Goal: Task Accomplishment & Management: Manage account settings

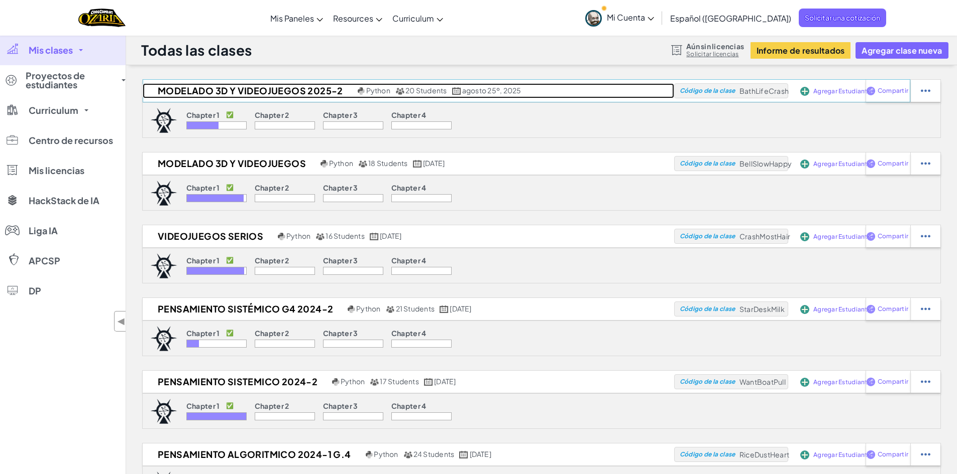
click at [244, 91] on h2 "MODELADO 3D Y VIDEOJUEGOS 2025-2" at bounding box center [249, 90] width 212 height 15
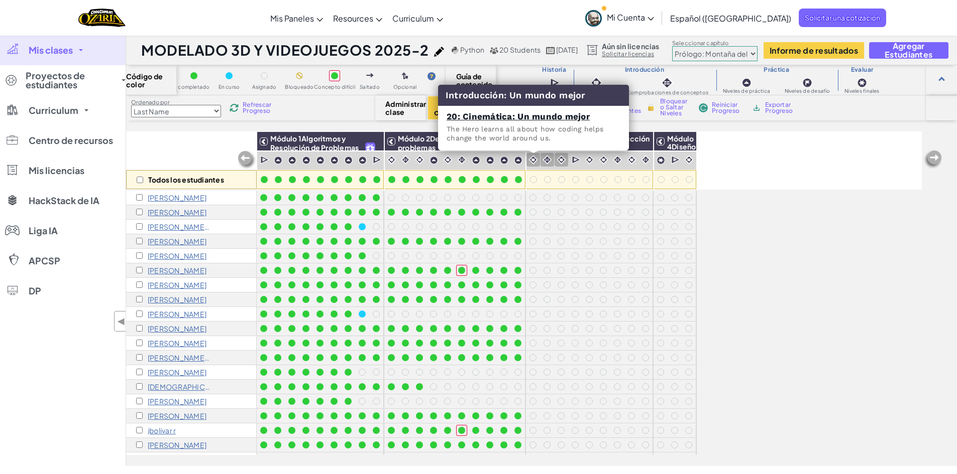
click at [532, 161] on img at bounding box center [533, 160] width 10 height 10
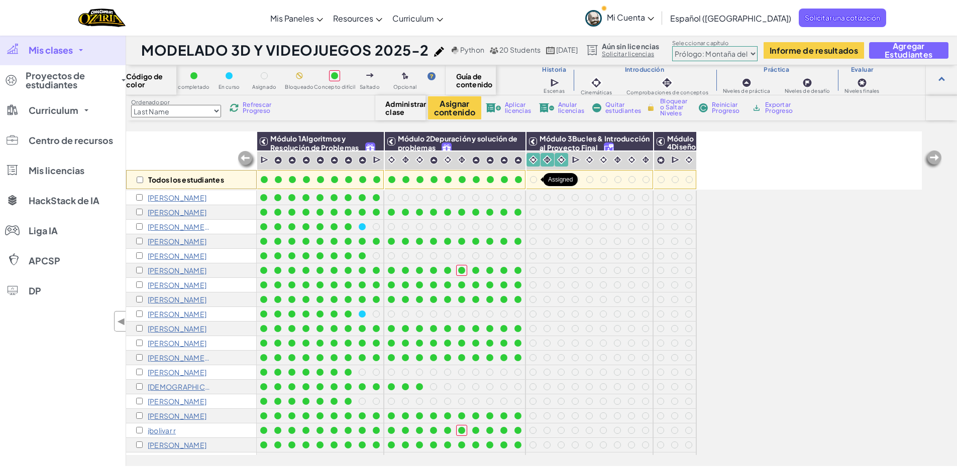
click at [535, 185] on div at bounding box center [533, 180] width 14 height 14
click at [536, 275] on div at bounding box center [532, 270] width 11 height 11
click at [139, 180] on input "checkbox" at bounding box center [140, 180] width 7 height 7
checkbox input "true"
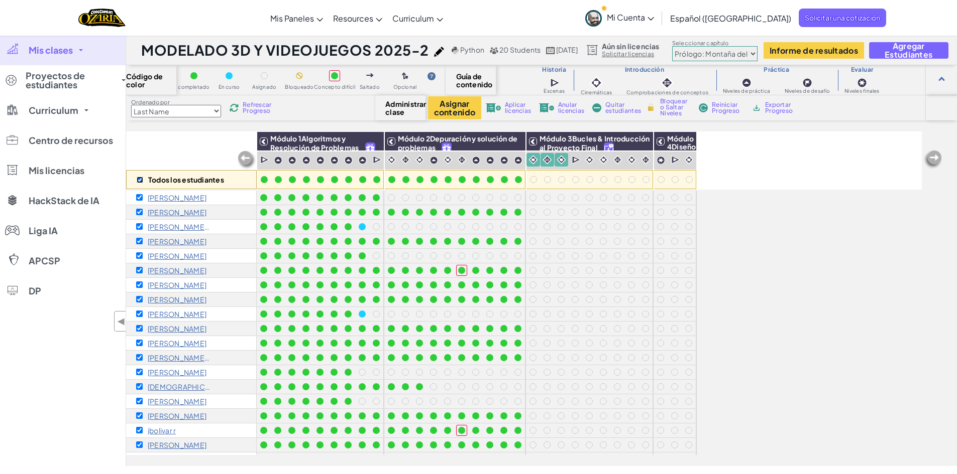
checkbox input "true"
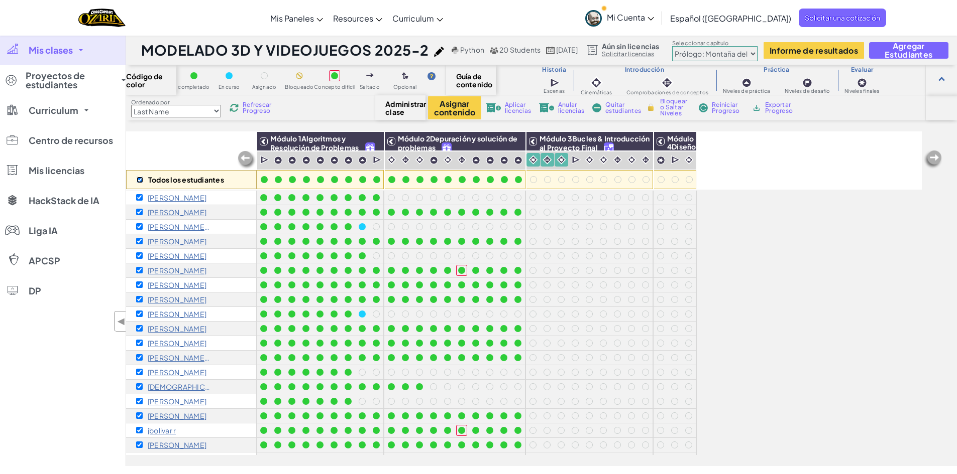
checkbox input "true"
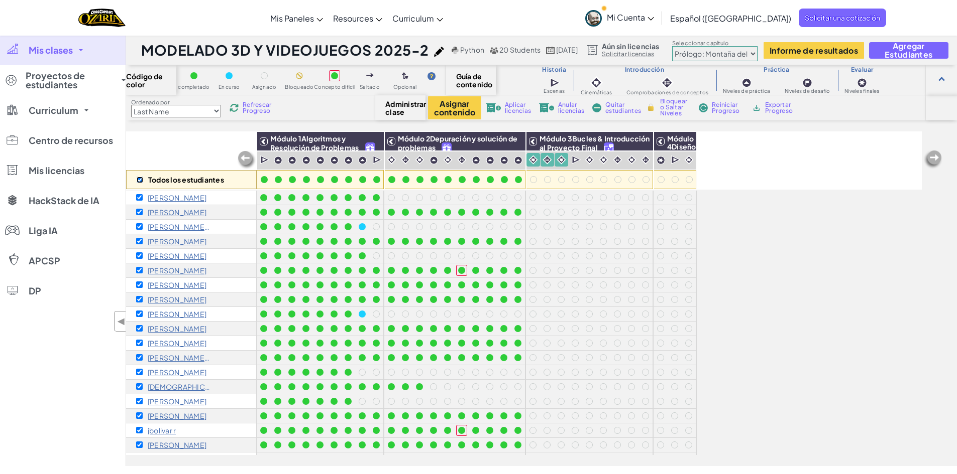
checkbox input "true"
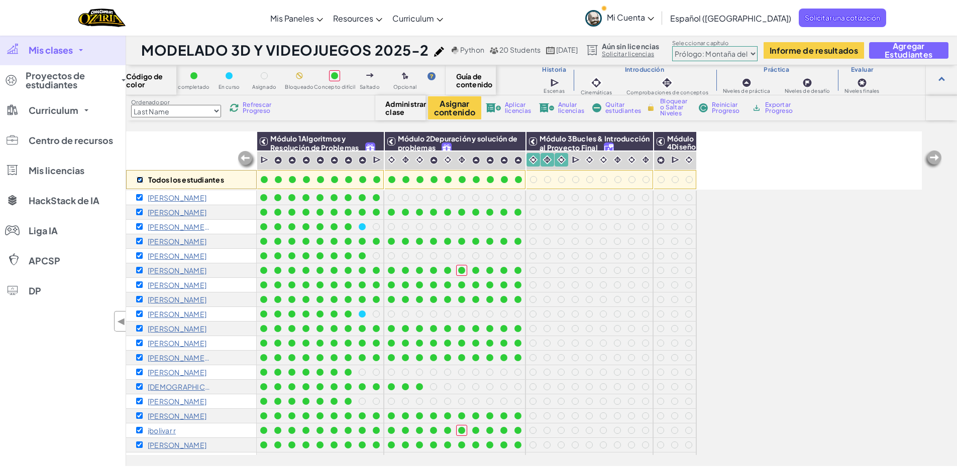
checkbox input "true"
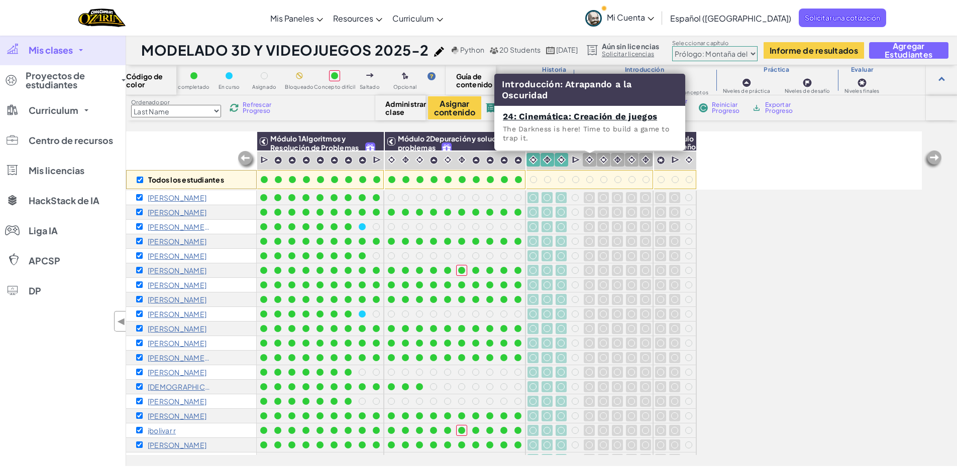
click at [590, 158] on img at bounding box center [589, 160] width 10 height 10
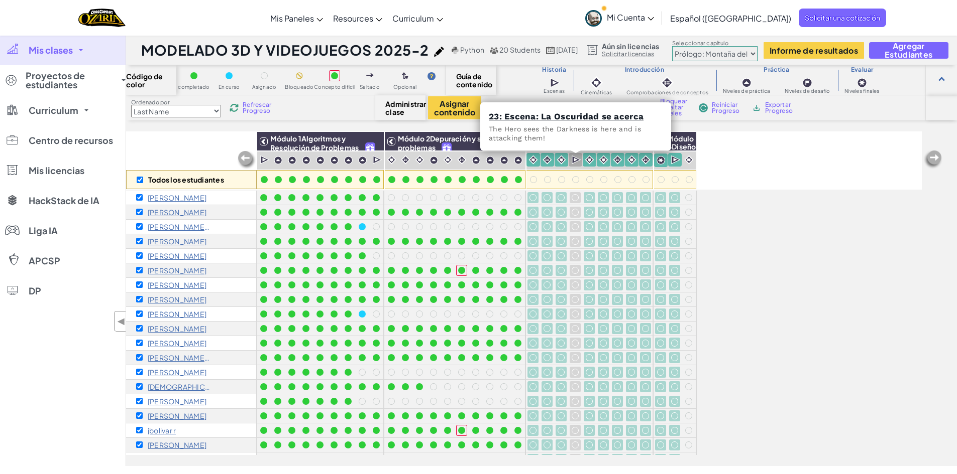
click at [577, 163] on img at bounding box center [576, 160] width 10 height 10
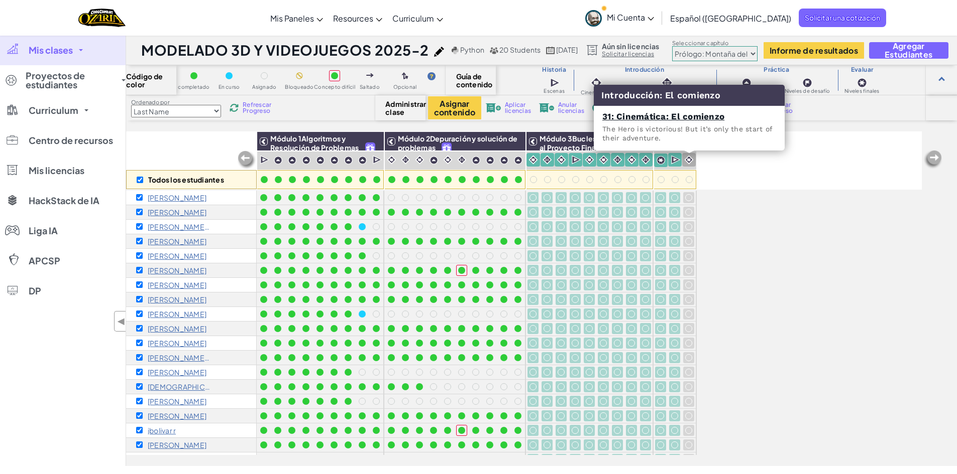
click at [687, 160] on img at bounding box center [689, 160] width 10 height 10
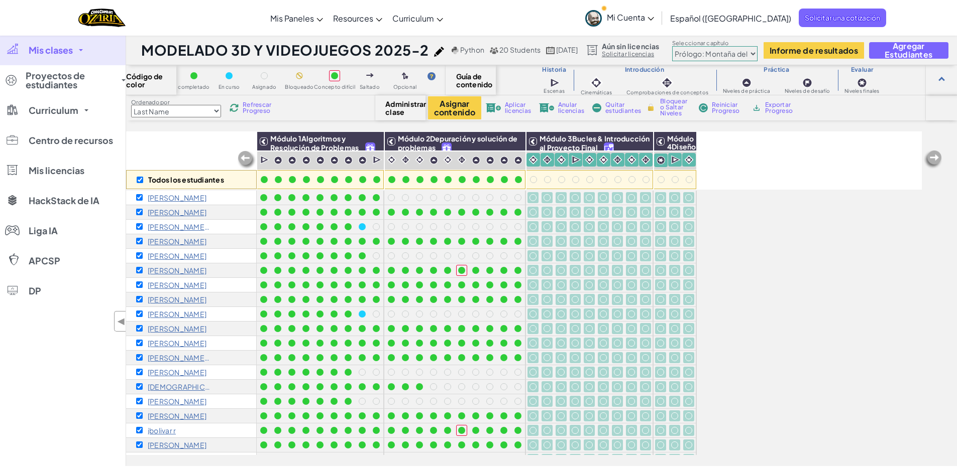
click at [671, 105] on span "Bloquear o Saltar Niveles" at bounding box center [675, 107] width 30 height 18
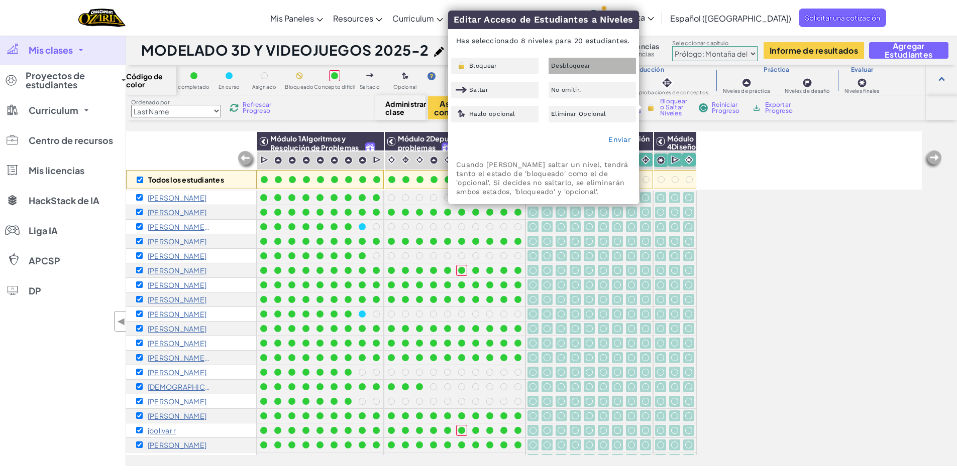
click at [586, 62] on div "Desbloquear" at bounding box center [591, 66] width 87 height 17
click at [626, 139] on link "Enviar" at bounding box center [619, 140] width 23 height 8
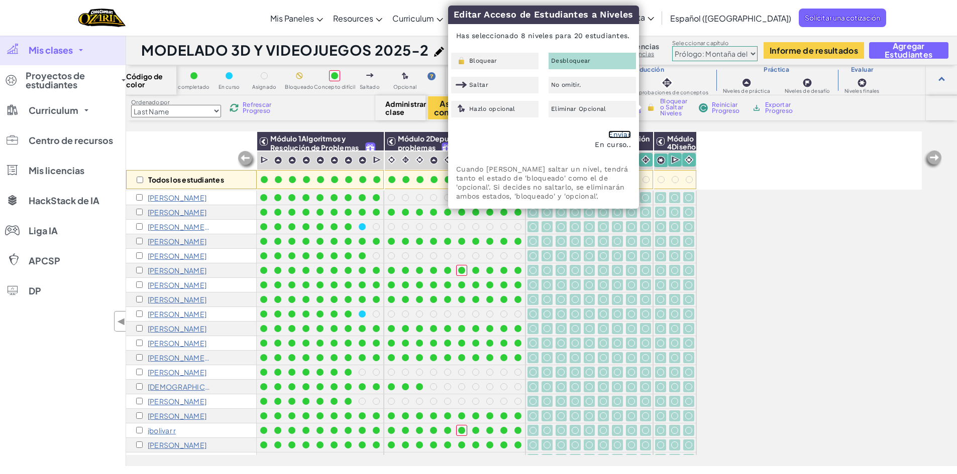
checkbox input "false"
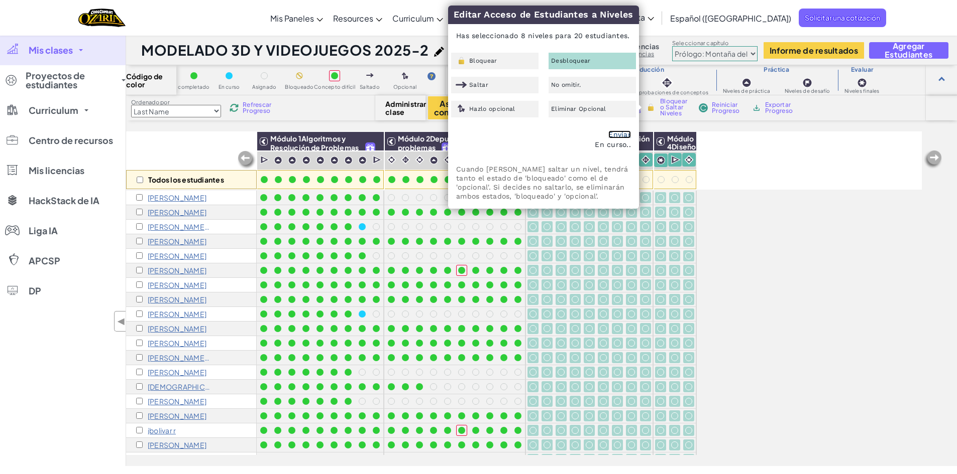
checkbox input "false"
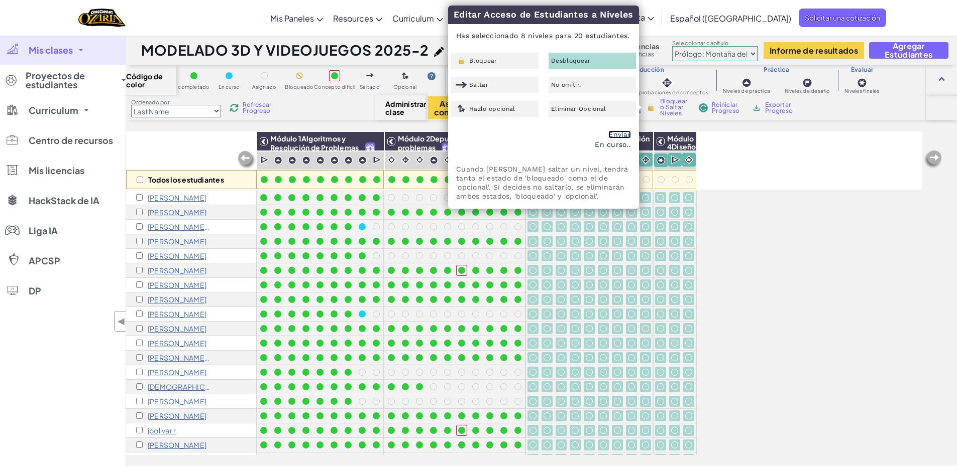
checkbox input "false"
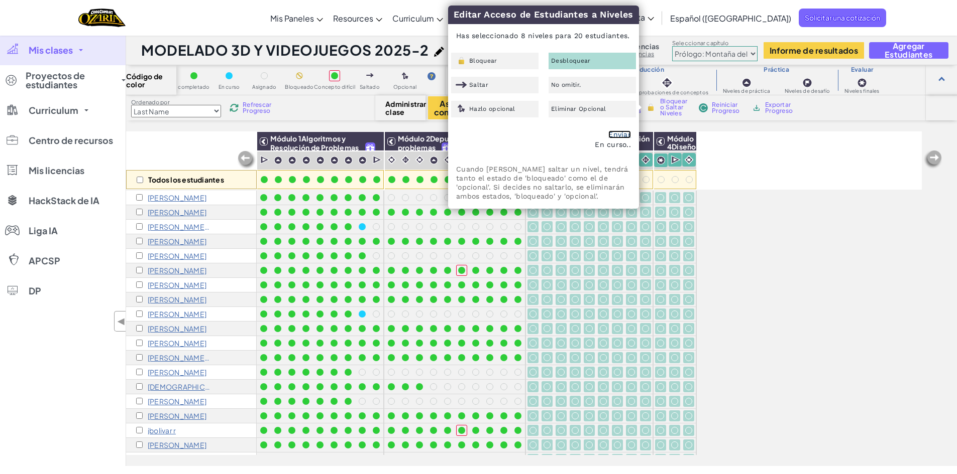
checkbox input "false"
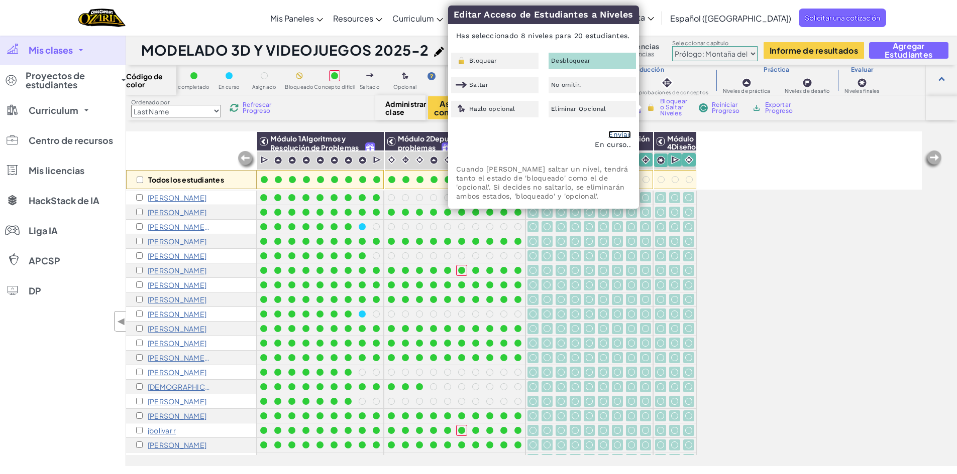
checkbox input "false"
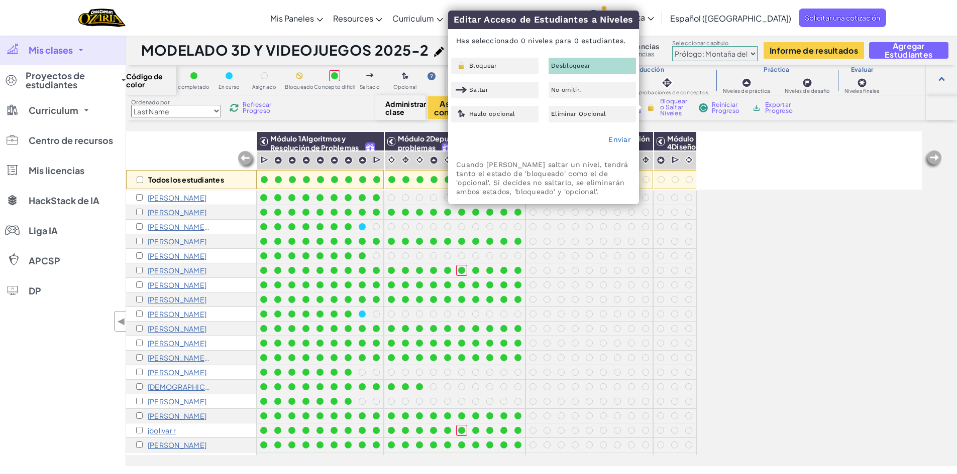
click at [802, 237] on div "Todos los estudiantes Módulo 1Algoritmos y Resolución de Problemas Módulo 2Depu…" at bounding box center [523, 243] width 795 height 424
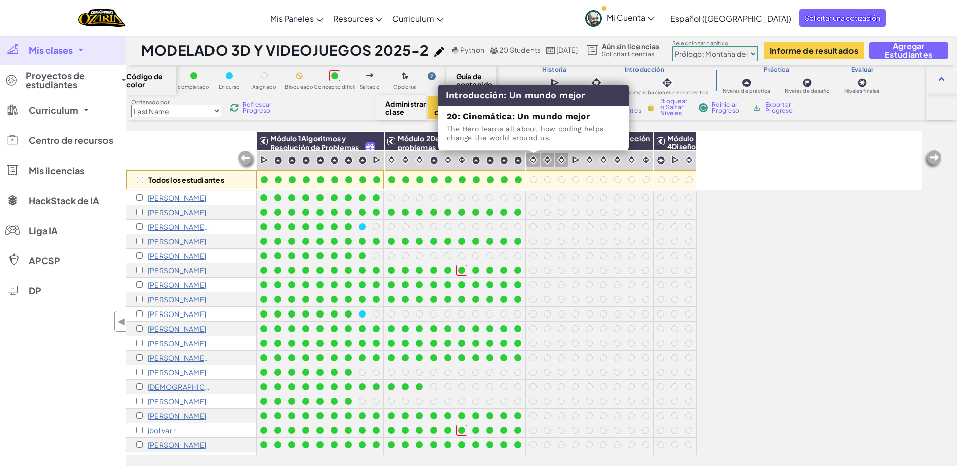
click at [535, 161] on img at bounding box center [533, 160] width 10 height 10
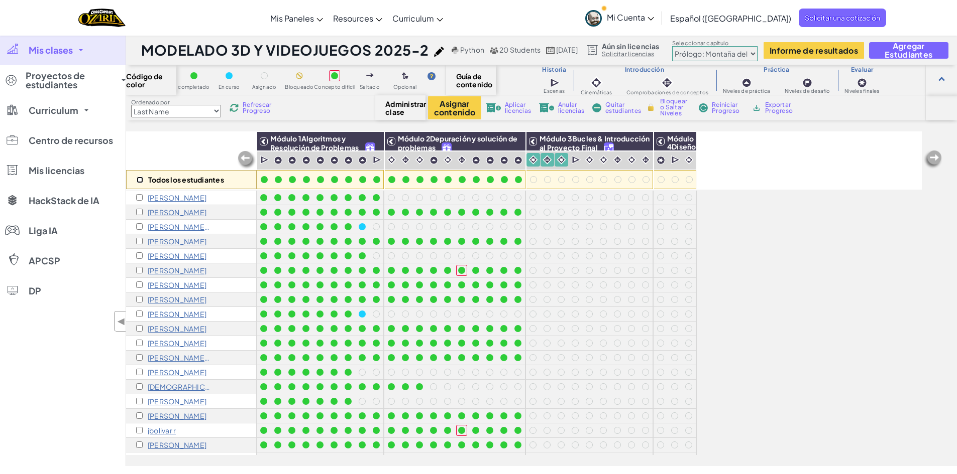
click at [141, 179] on input "checkbox" at bounding box center [140, 180] width 7 height 7
checkbox input "true"
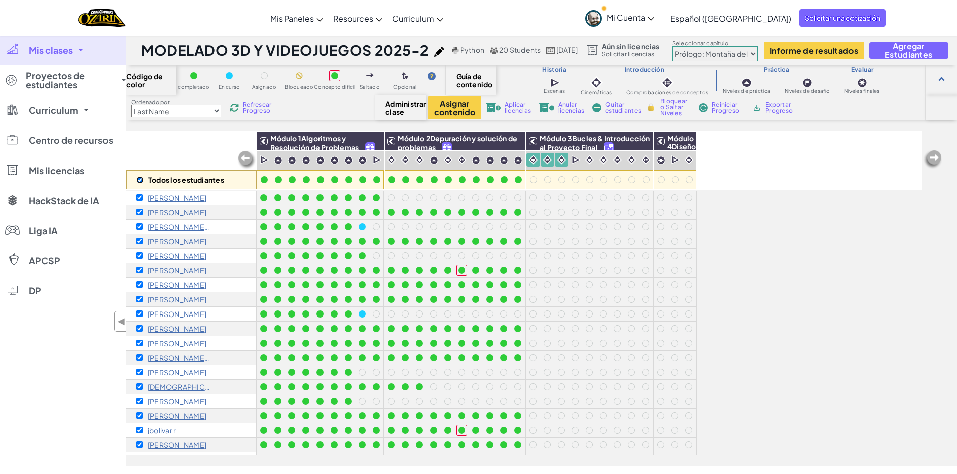
checkbox input "true"
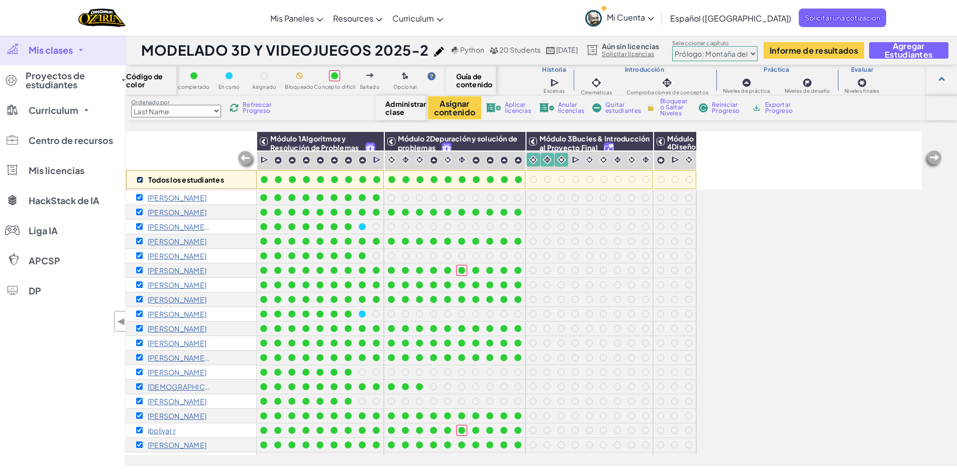
checkbox input "true"
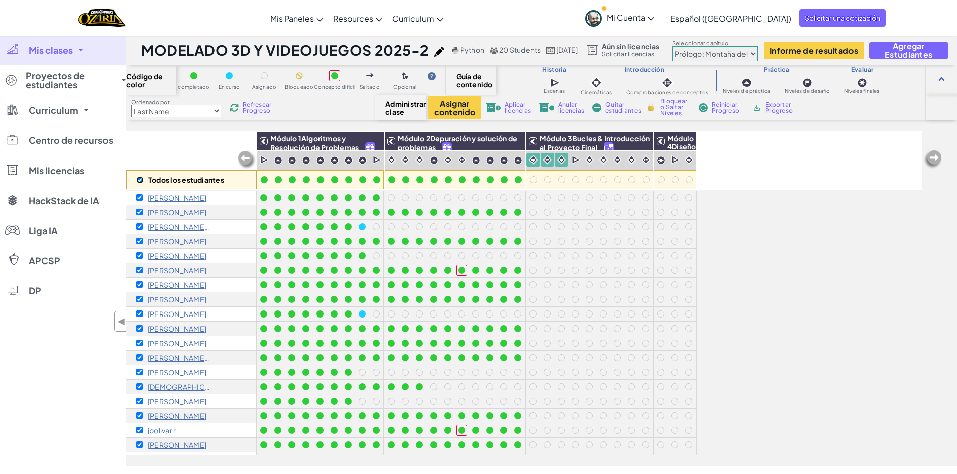
checkbox input "true"
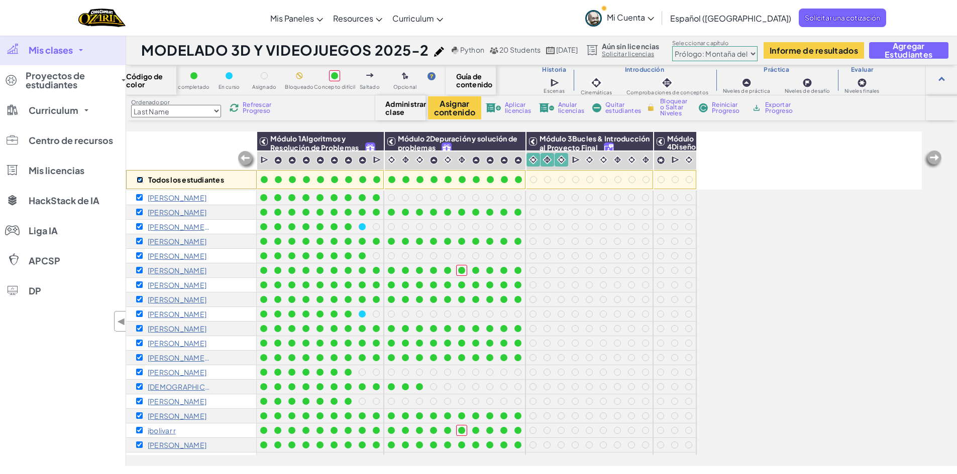
checkbox input "true"
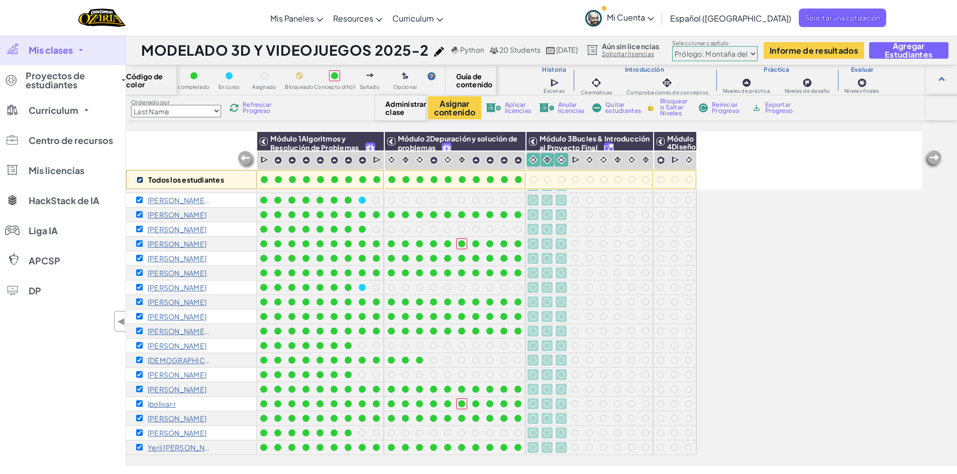
scroll to position [34, 0]
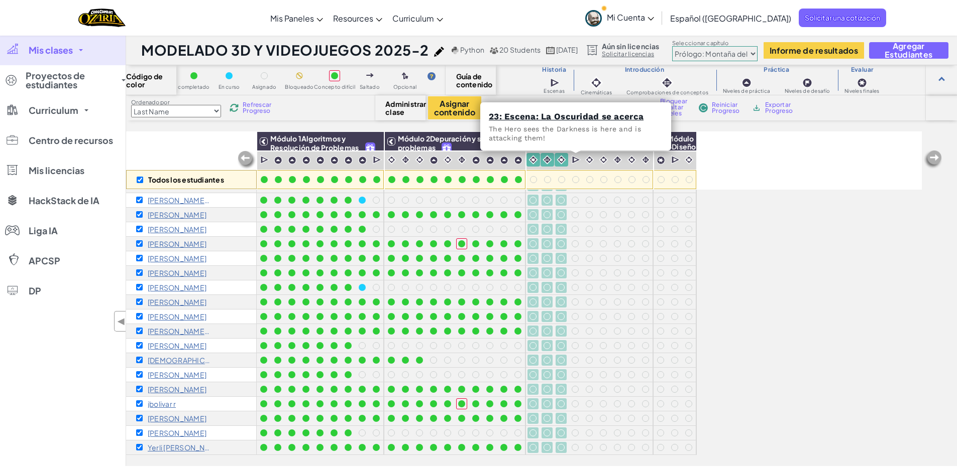
click at [582, 160] on div at bounding box center [575, 160] width 14 height 14
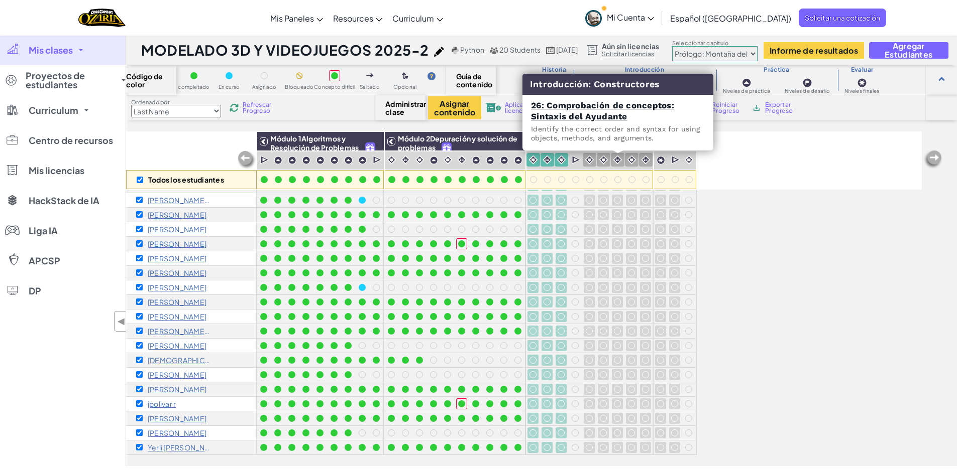
click at [620, 160] on img at bounding box center [618, 160] width 10 height 10
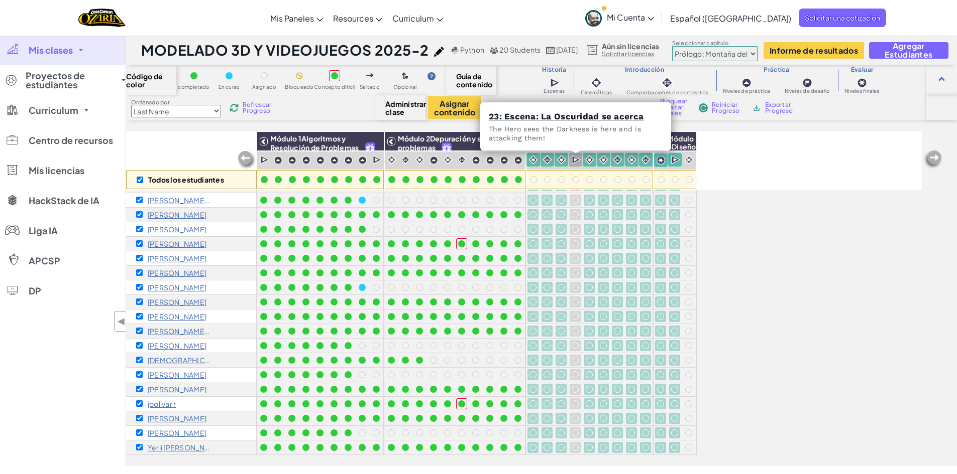
click at [574, 161] on img at bounding box center [576, 160] width 10 height 10
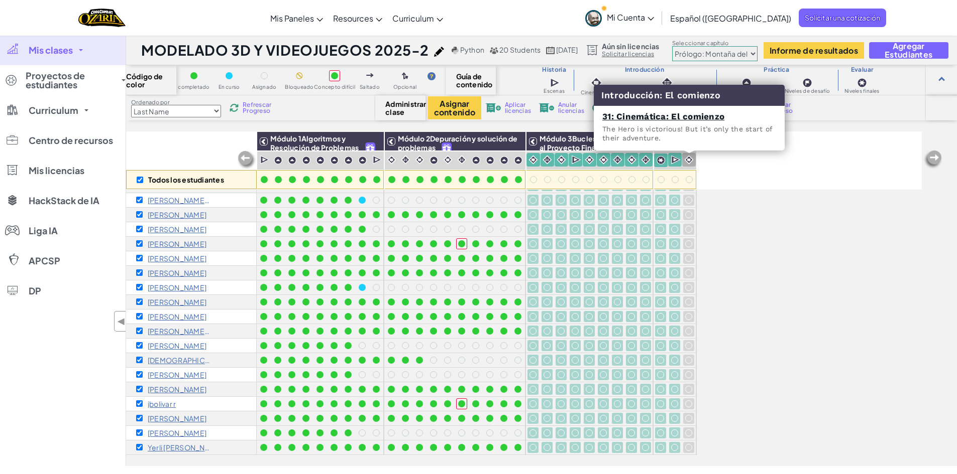
click at [686, 162] on img at bounding box center [689, 160] width 10 height 10
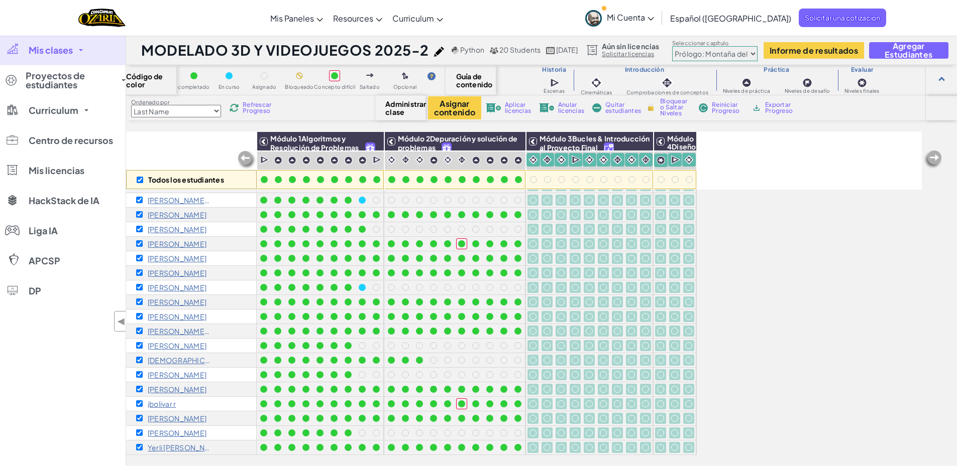
click at [679, 103] on span "Bloquear o Saltar Niveles" at bounding box center [675, 107] width 30 height 18
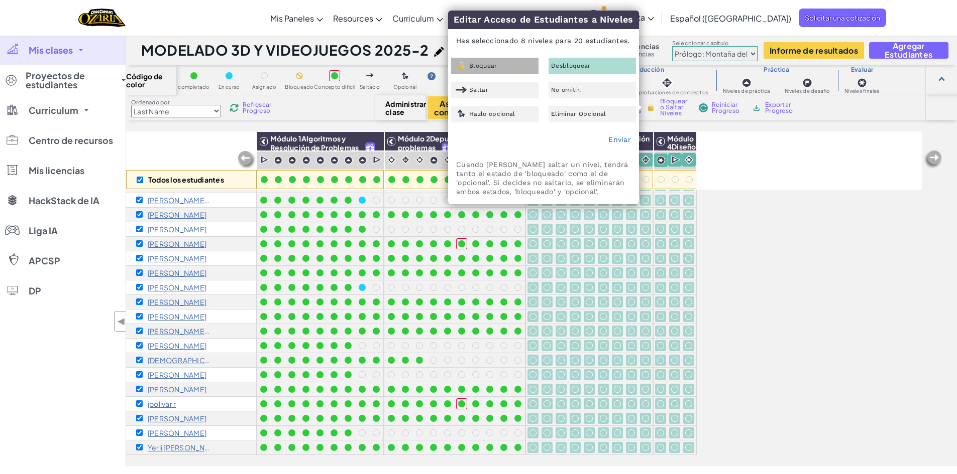
click at [497, 69] on div "Bloquear" at bounding box center [494, 66] width 87 height 17
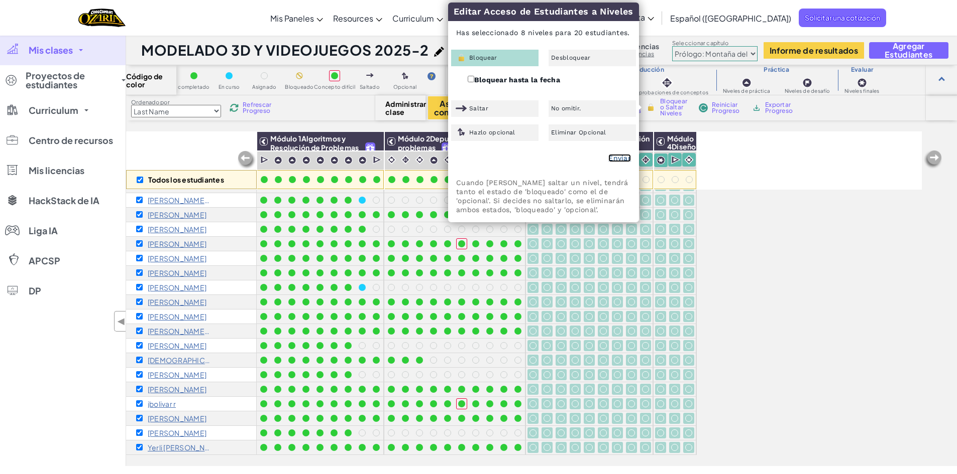
click at [626, 157] on link "Enviar" at bounding box center [619, 158] width 23 height 8
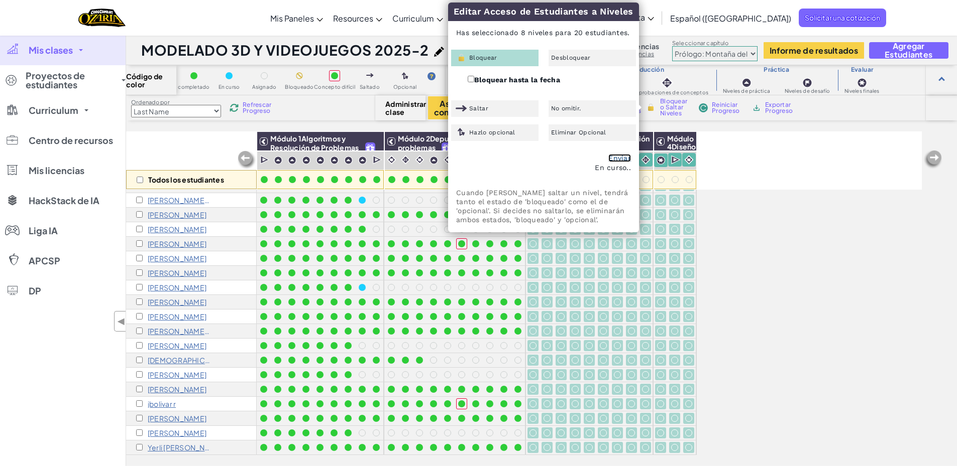
checkbox input "false"
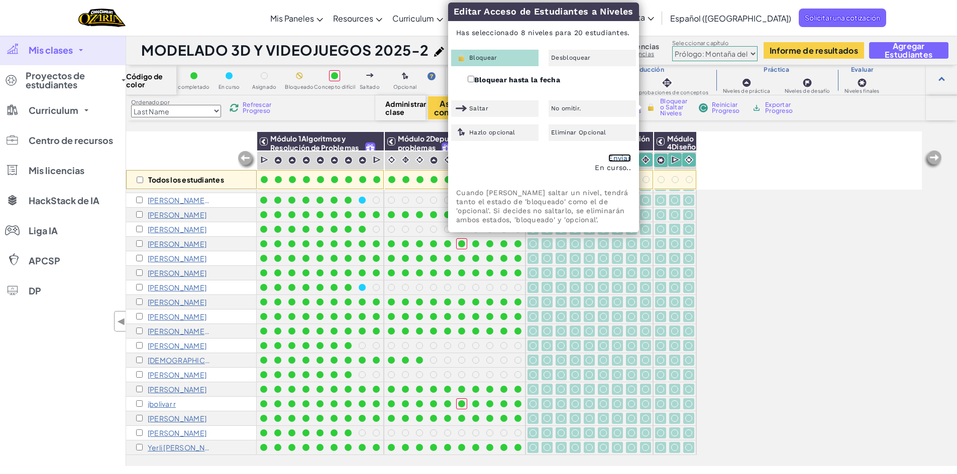
checkbox input "false"
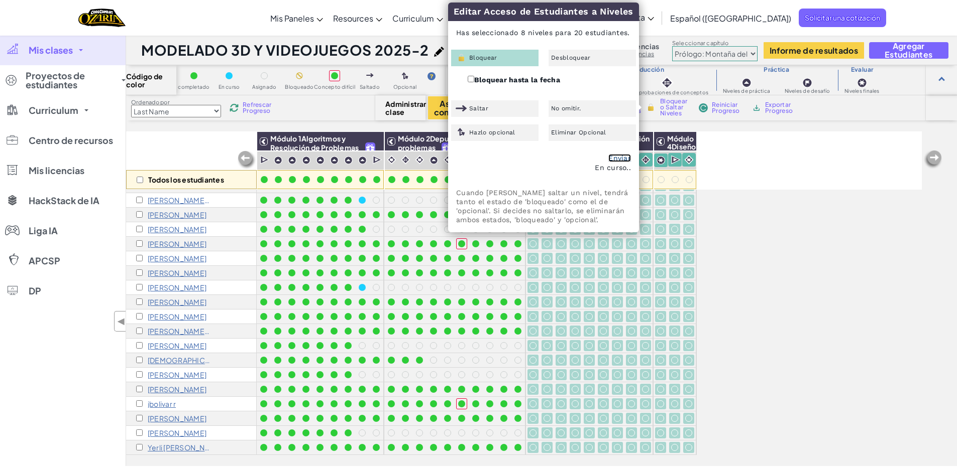
checkbox input "false"
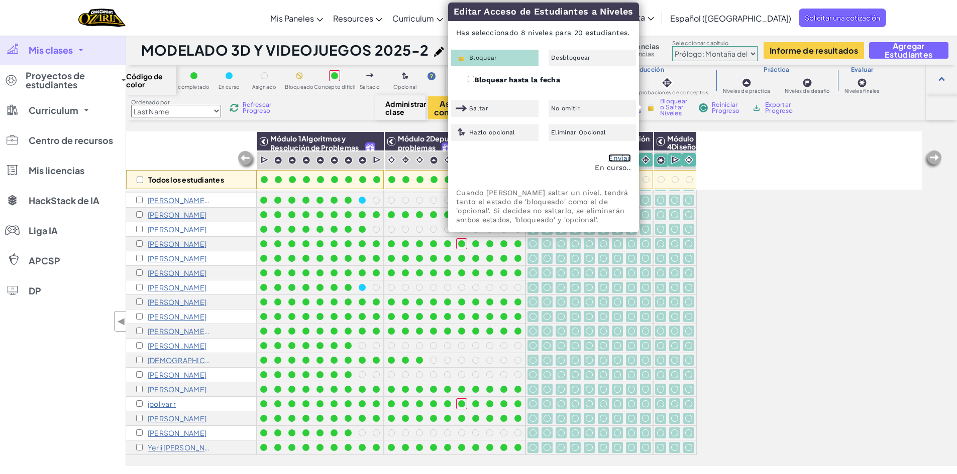
checkbox input "false"
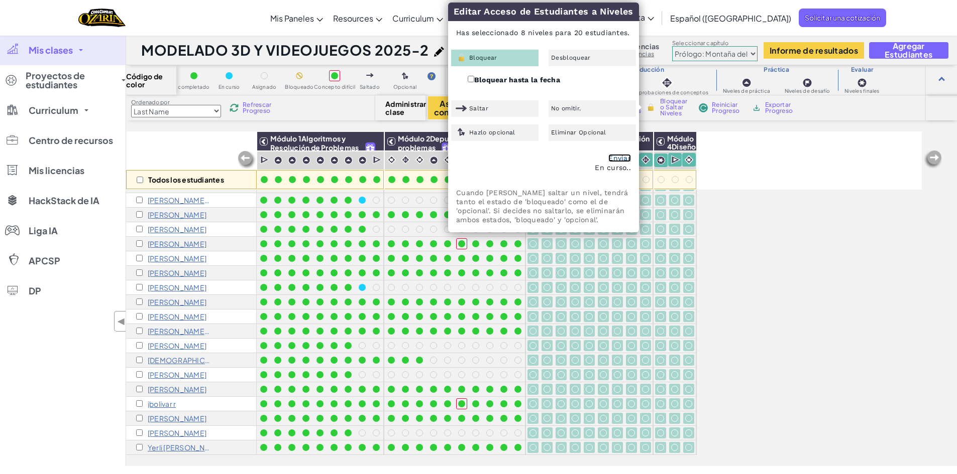
checkbox input "false"
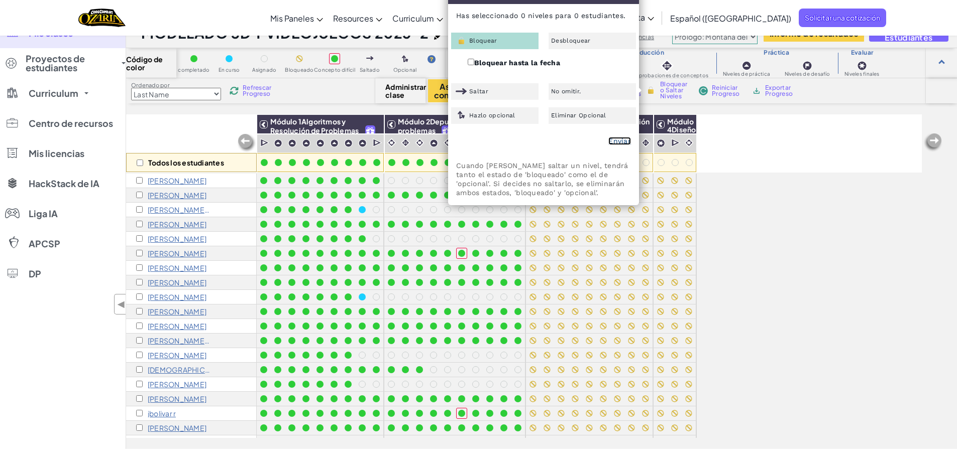
scroll to position [0, 0]
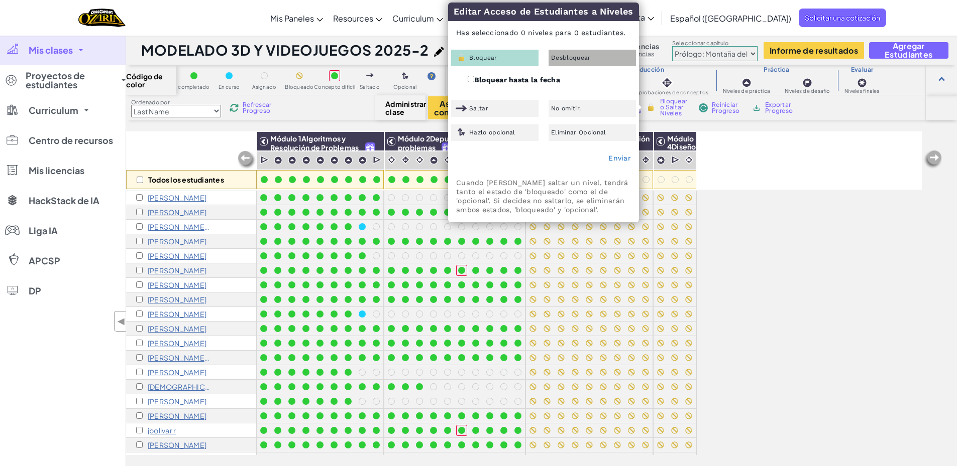
drag, startPoint x: 562, startPoint y: 59, endPoint x: 568, endPoint y: 65, distance: 8.2
click at [563, 59] on span "Desbloquear" at bounding box center [571, 58] width 40 height 6
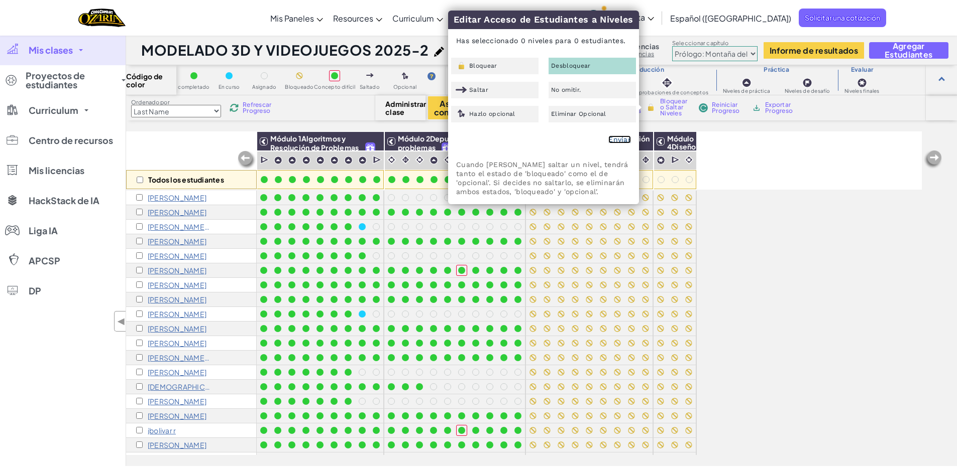
click at [617, 142] on link "Enviar" at bounding box center [619, 140] width 23 height 8
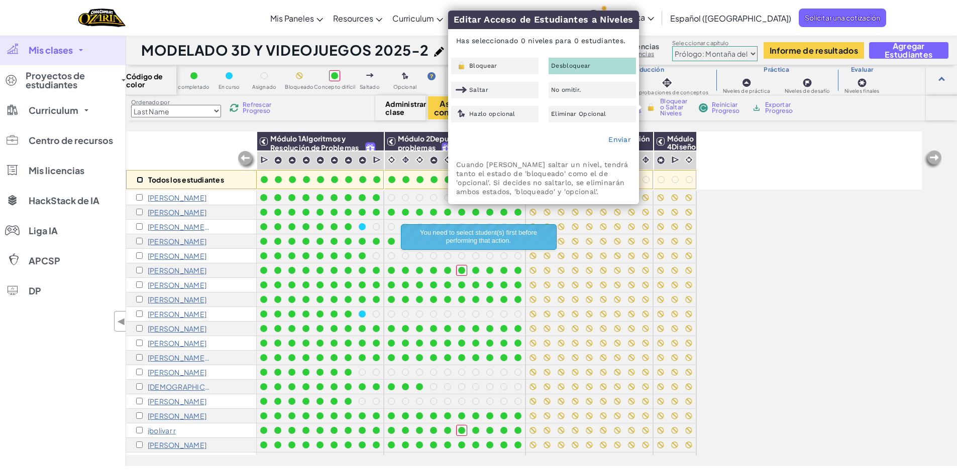
click at [137, 183] on input "checkbox" at bounding box center [140, 180] width 7 height 7
checkbox input "true"
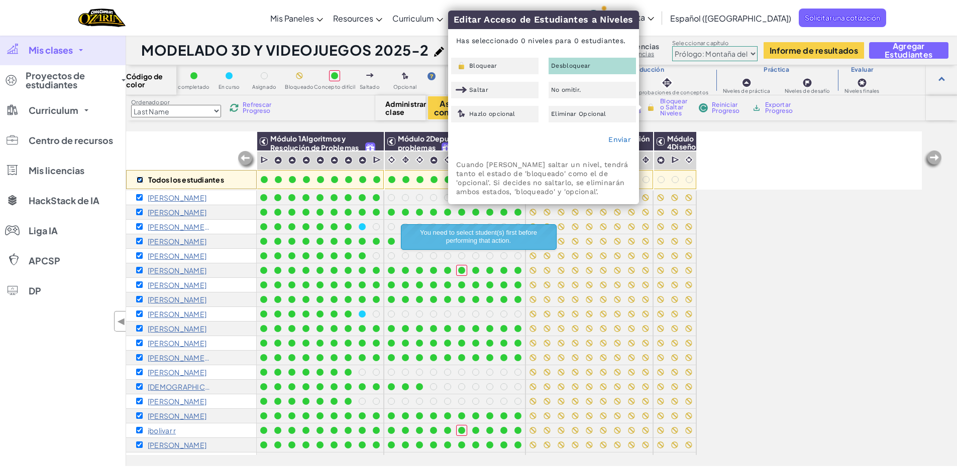
checkbox input "true"
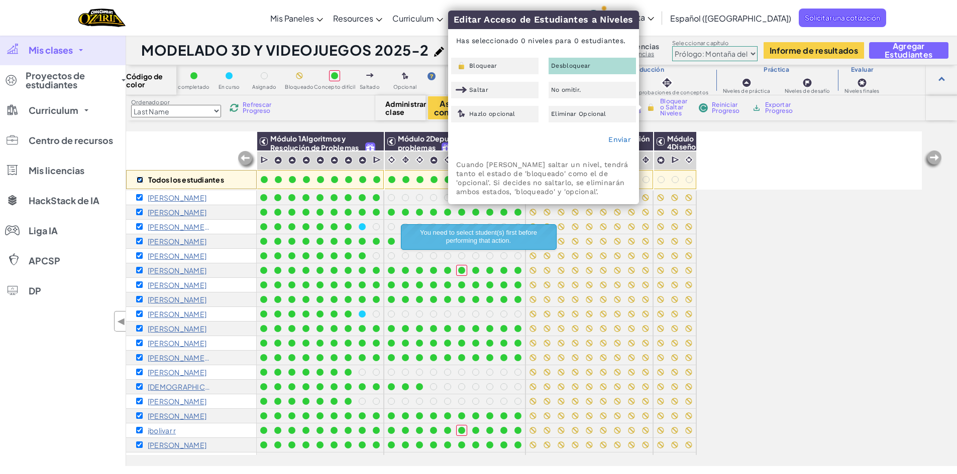
checkbox input "true"
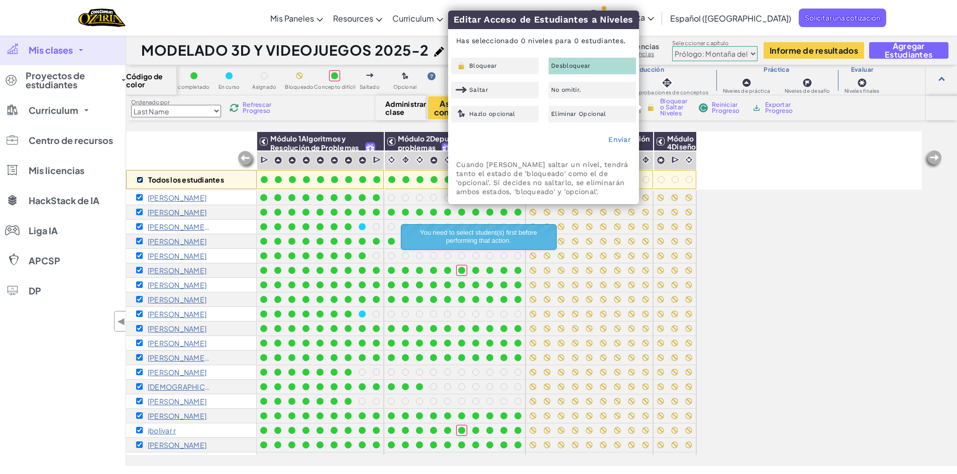
checkbox input "true"
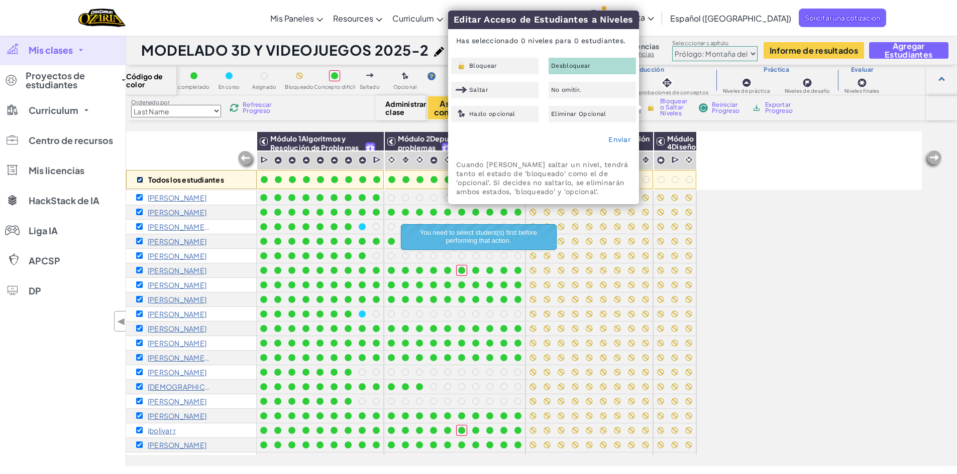
checkbox input "true"
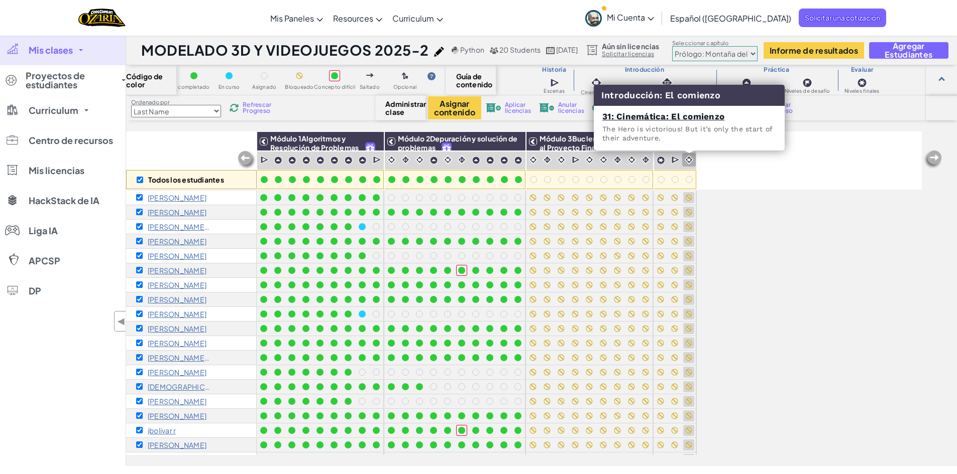
click at [690, 160] on img at bounding box center [689, 160] width 10 height 10
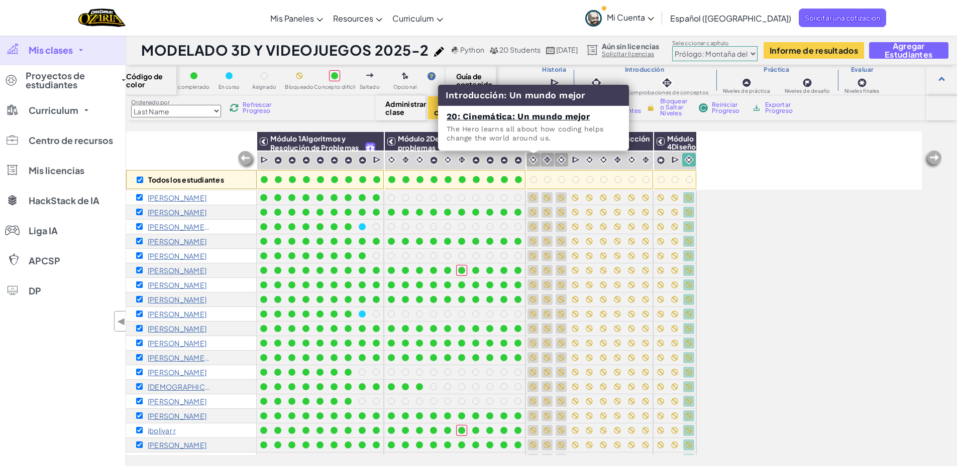
click at [529, 157] on img at bounding box center [533, 160] width 10 height 10
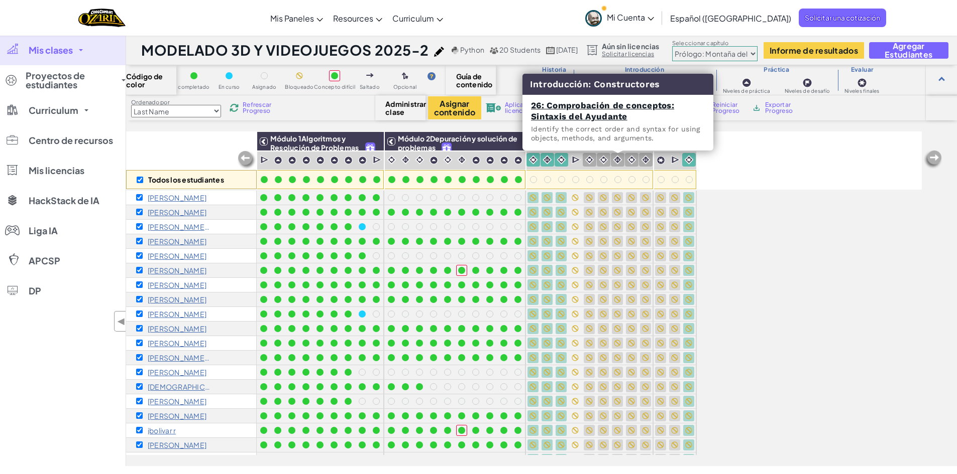
click at [621, 158] on img at bounding box center [618, 160] width 10 height 10
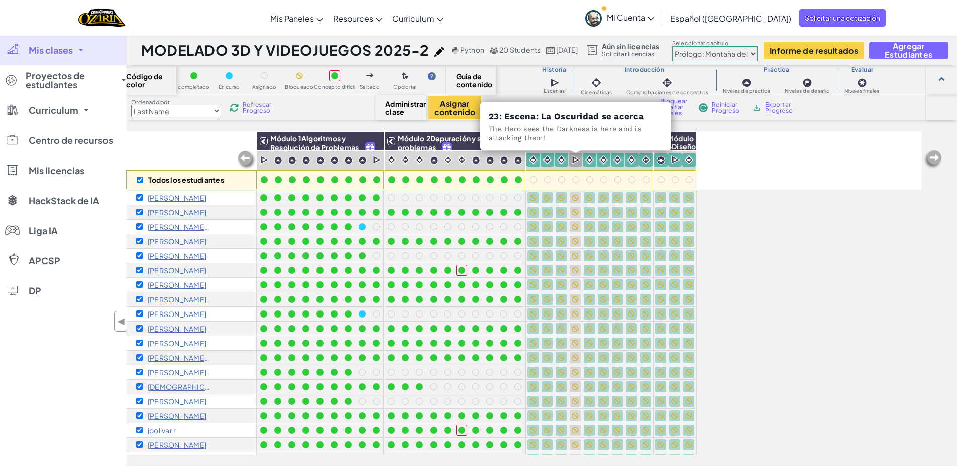
click at [576, 159] on img at bounding box center [576, 160] width 10 height 10
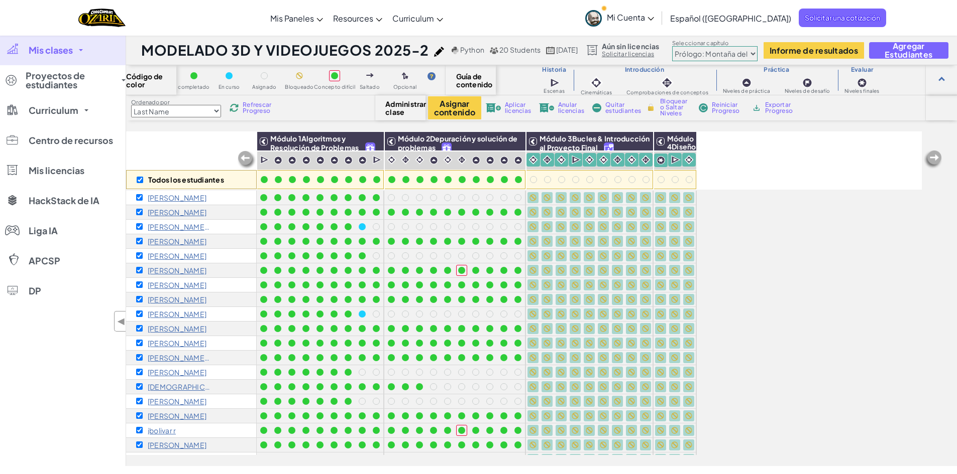
click at [676, 102] on span "Bloquear o Saltar Niveles" at bounding box center [675, 107] width 30 height 18
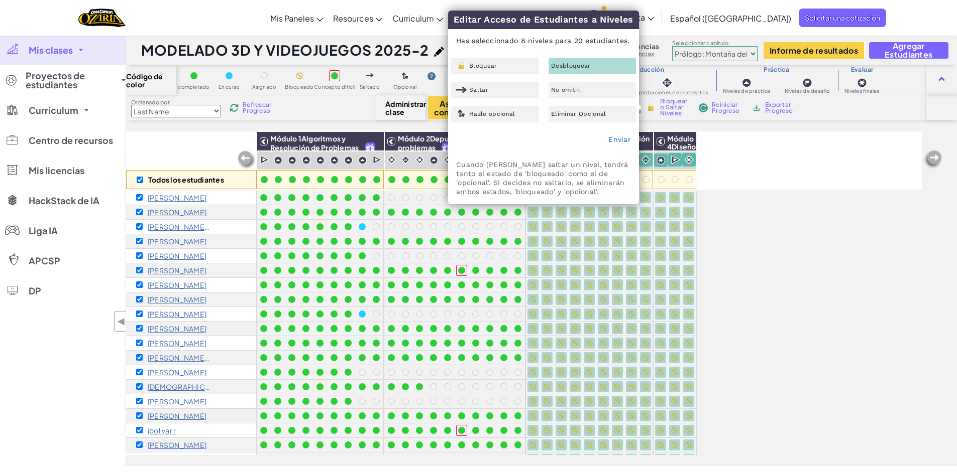
click at [567, 68] on span "Desbloquear" at bounding box center [571, 66] width 40 height 6
click at [616, 139] on link "Enviar" at bounding box center [619, 140] width 23 height 8
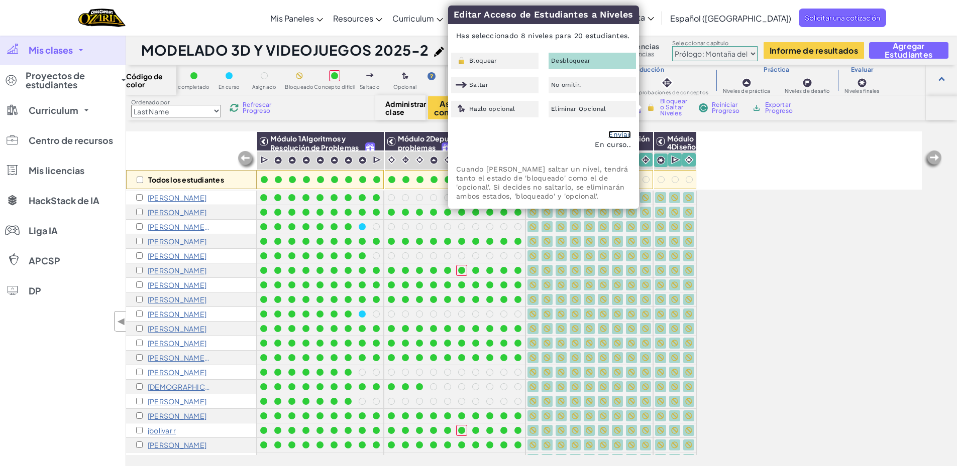
checkbox input "false"
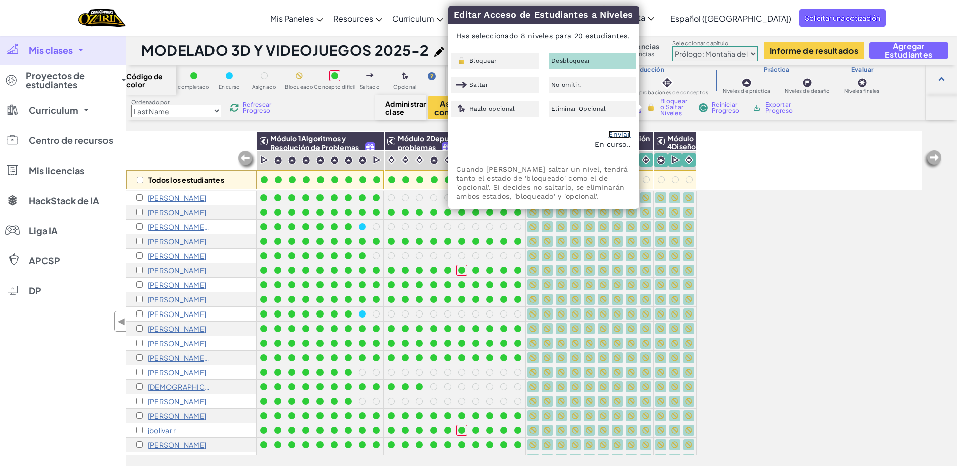
checkbox input "false"
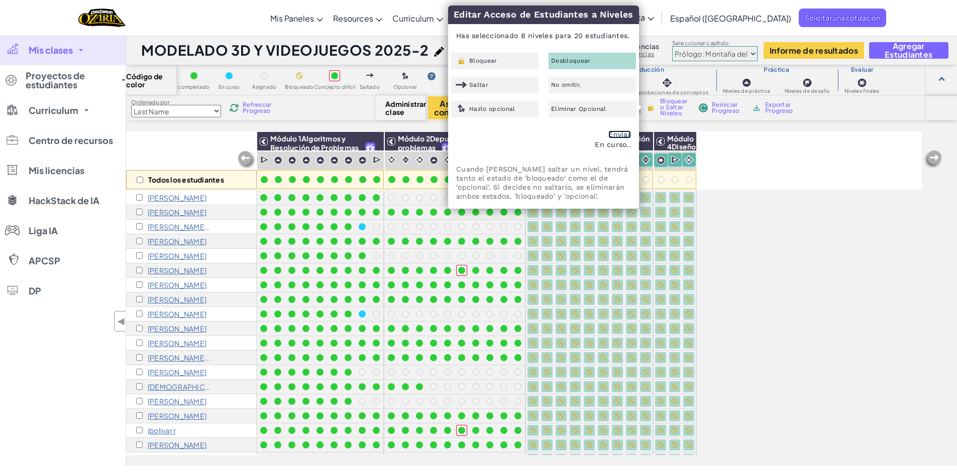
checkbox input "false"
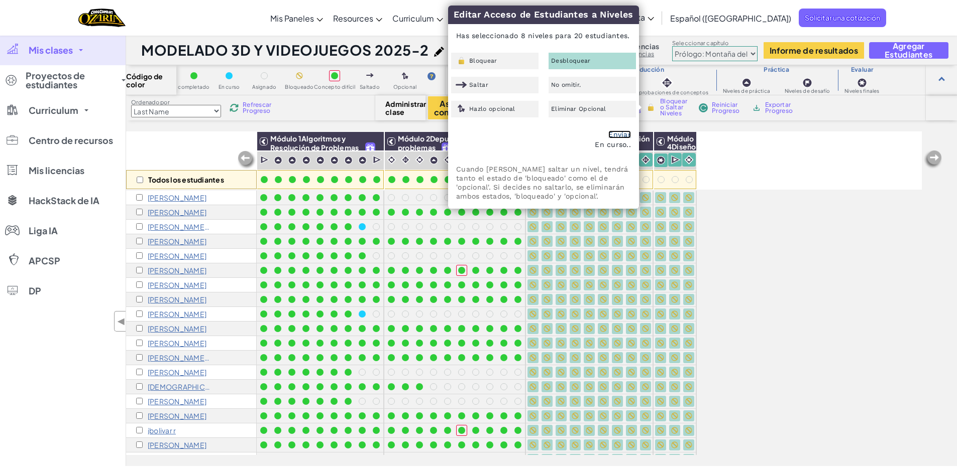
checkbox input "false"
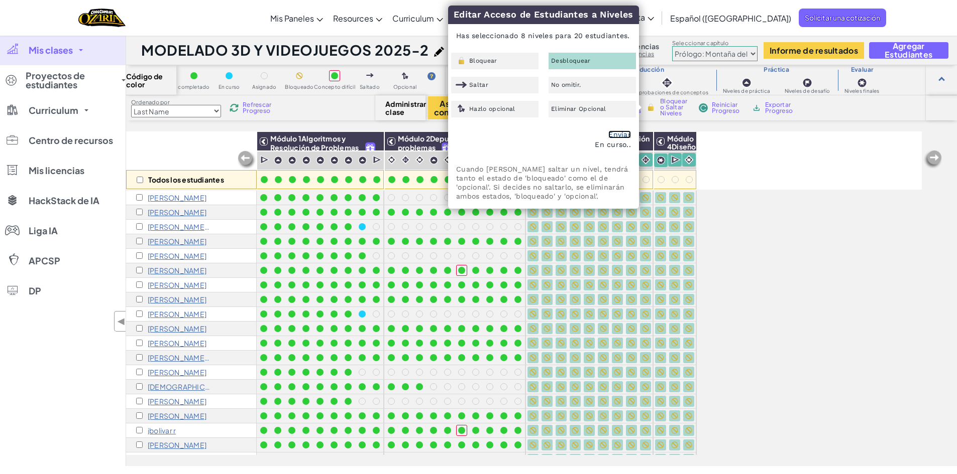
checkbox input "false"
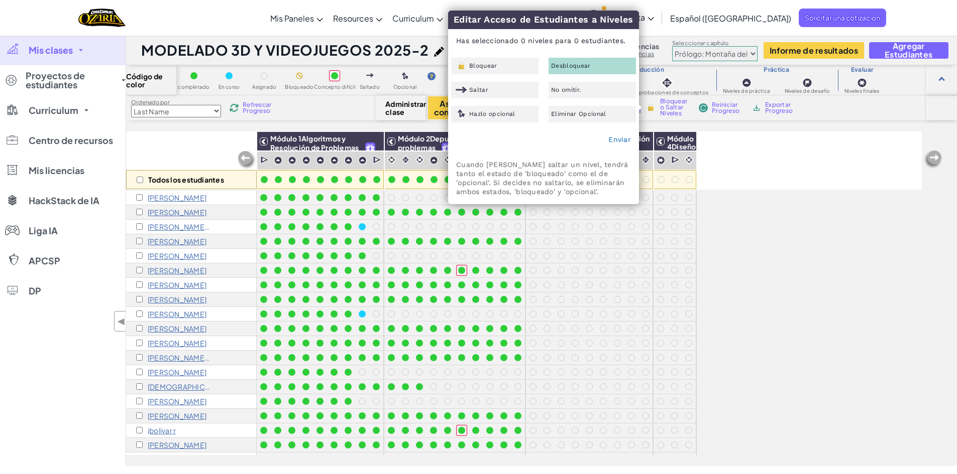
click at [758, 232] on div "Todos los estudiantes Módulo 1Algoritmos y Resolución de Problemas Módulo 2Depu…" at bounding box center [523, 243] width 795 height 424
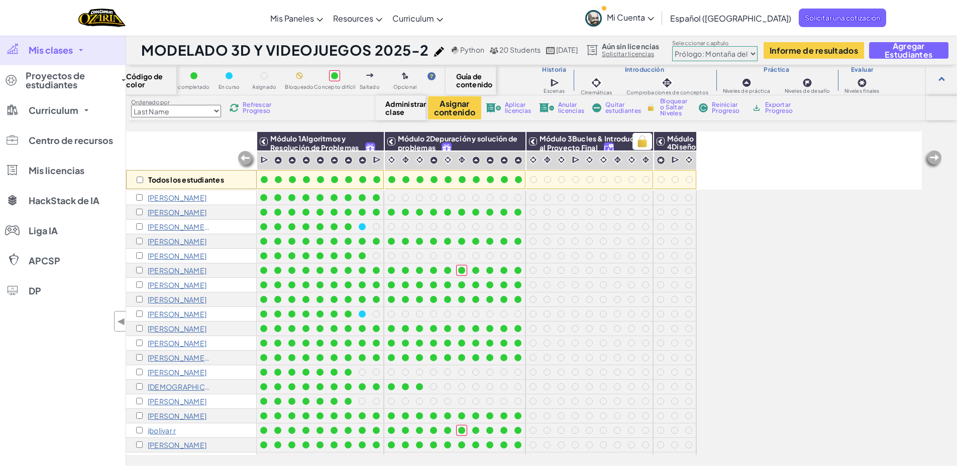
click at [559, 145] on span "Módulo 3Bucles & Introducción al Proyecto Final" at bounding box center [594, 143] width 110 height 18
click at [643, 142] on img at bounding box center [642, 141] width 18 height 15
checkbox input "true"
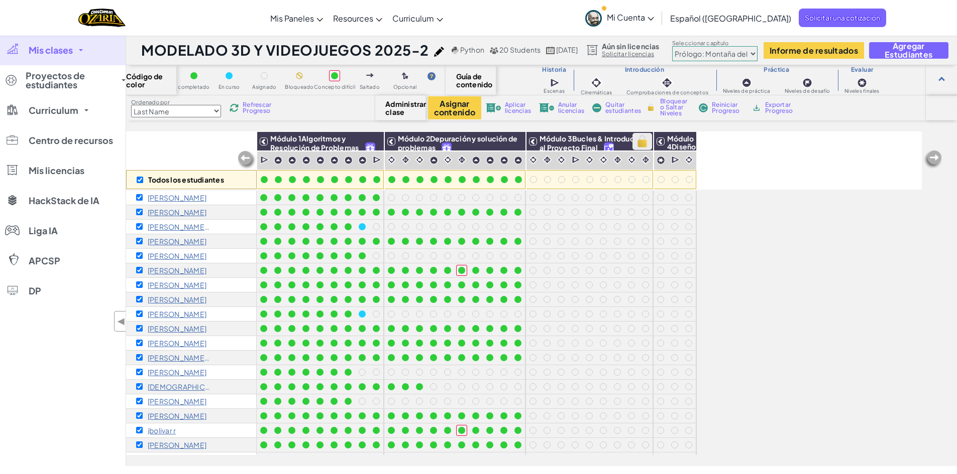
checkbox input "true"
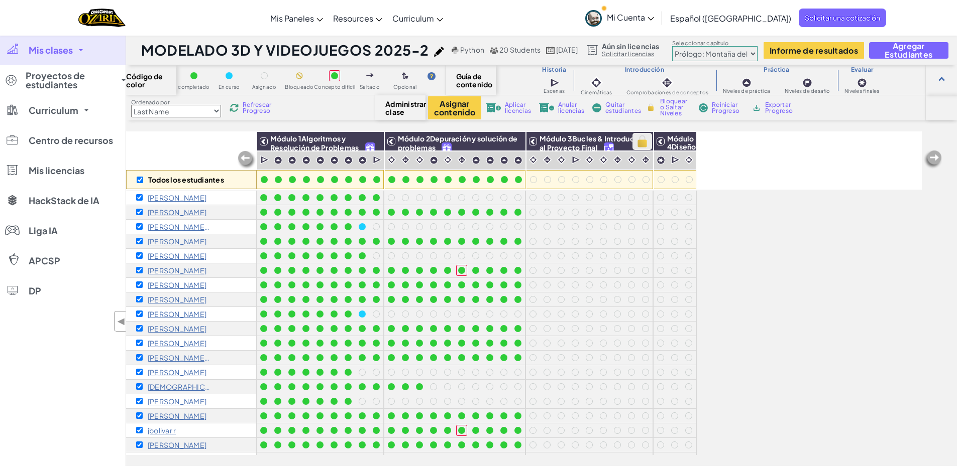
checkbox input "true"
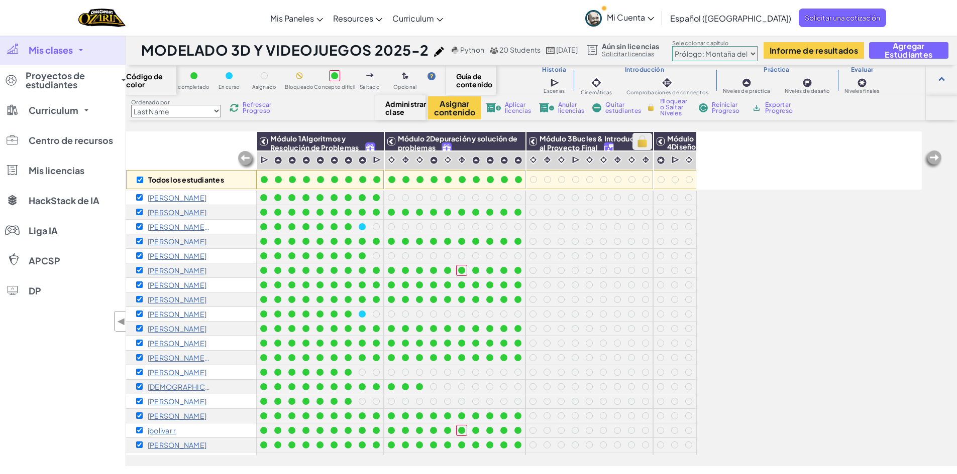
checkbox input "true"
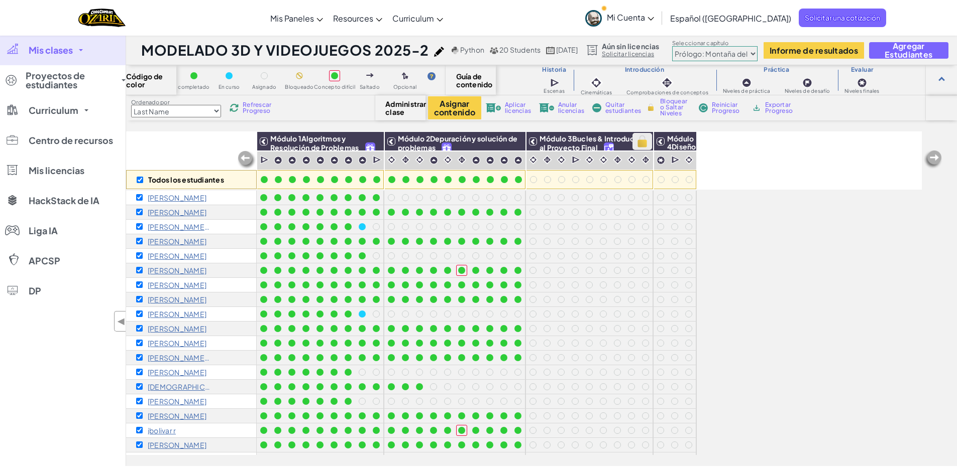
checkbox input "true"
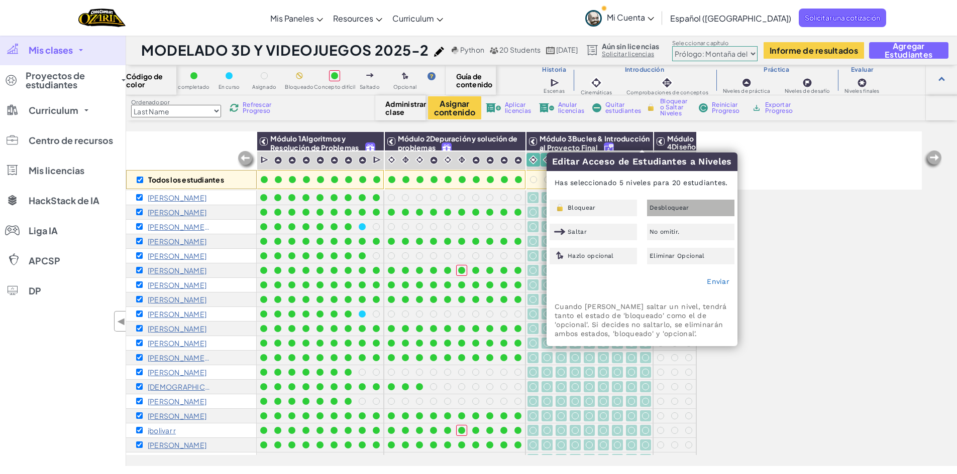
click at [679, 208] on span "Desbloquear" at bounding box center [669, 208] width 40 height 6
click at [722, 284] on link "Enviar" at bounding box center [717, 282] width 23 height 8
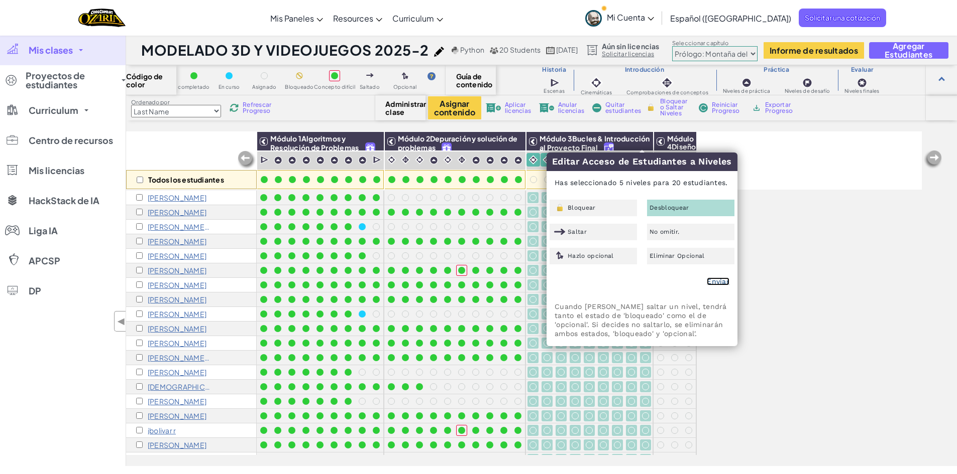
checkbox input "false"
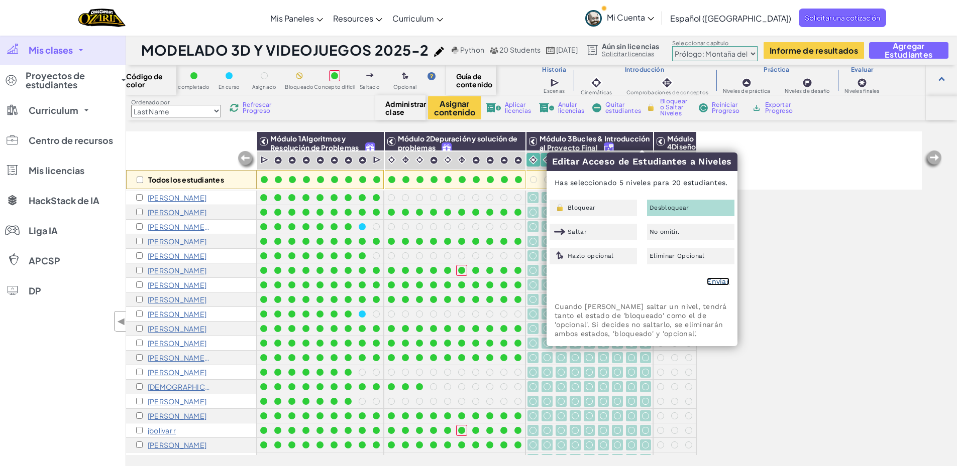
checkbox input "false"
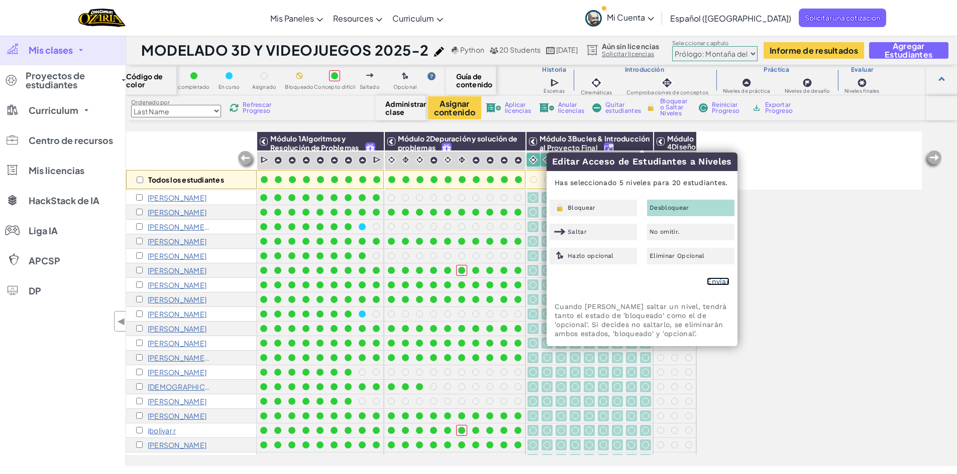
checkbox input "false"
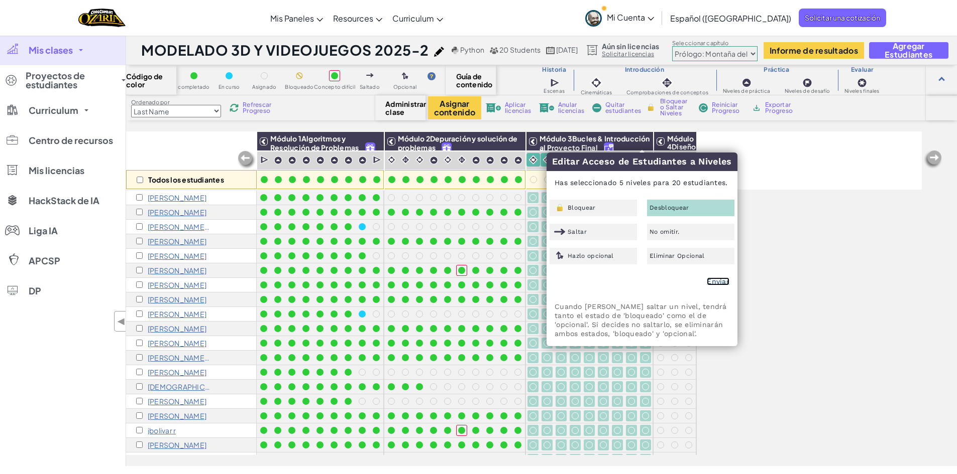
checkbox input "false"
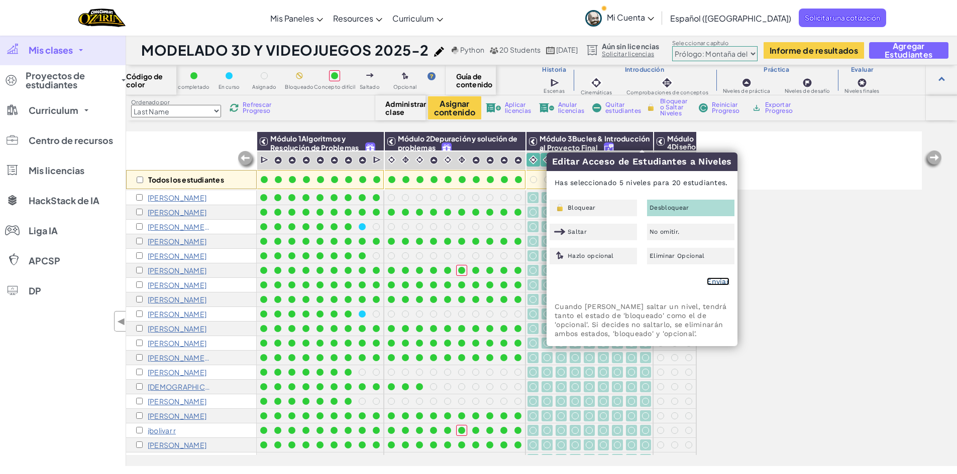
checkbox input "false"
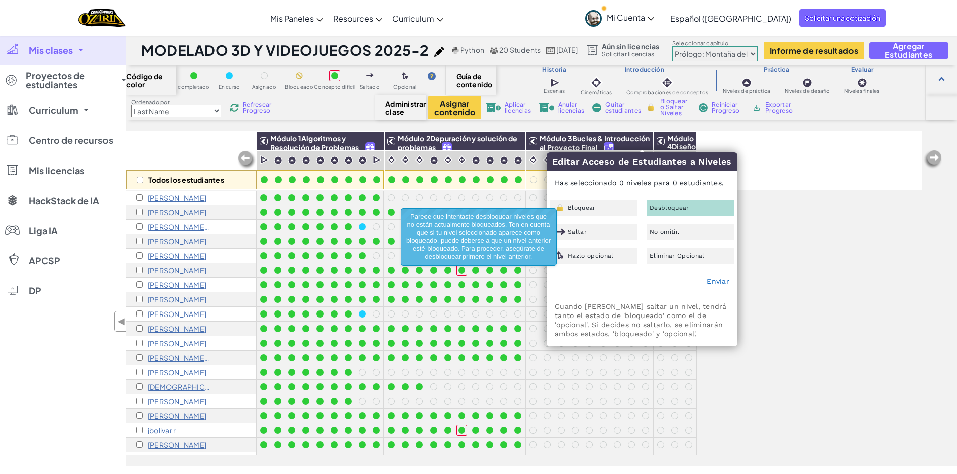
click at [818, 231] on div "Todos los estudiantes Módulo 1Algoritmos y Resolución de Problemas Módulo 2Depu…" at bounding box center [523, 243] width 795 height 424
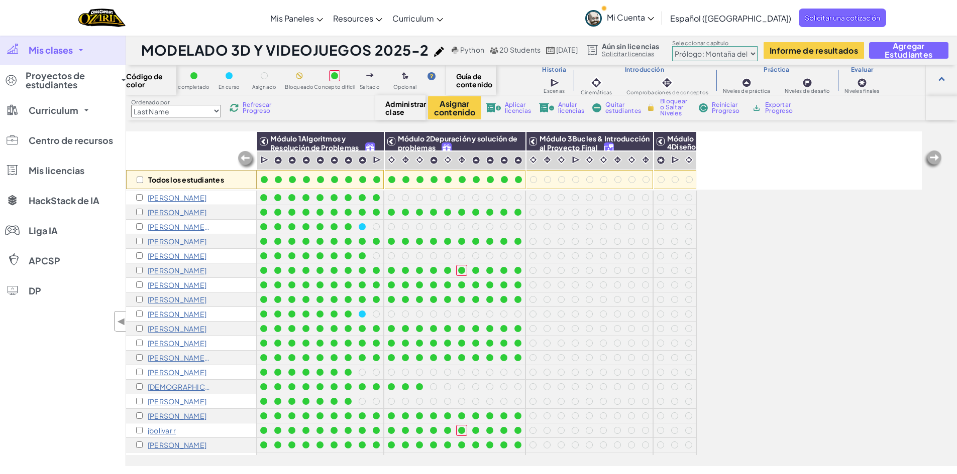
click at [136, 180] on div "Todos los estudiantes" at bounding box center [191, 179] width 131 height 19
click at [137, 181] on input "checkbox" at bounding box center [140, 180] width 7 height 7
checkbox input "true"
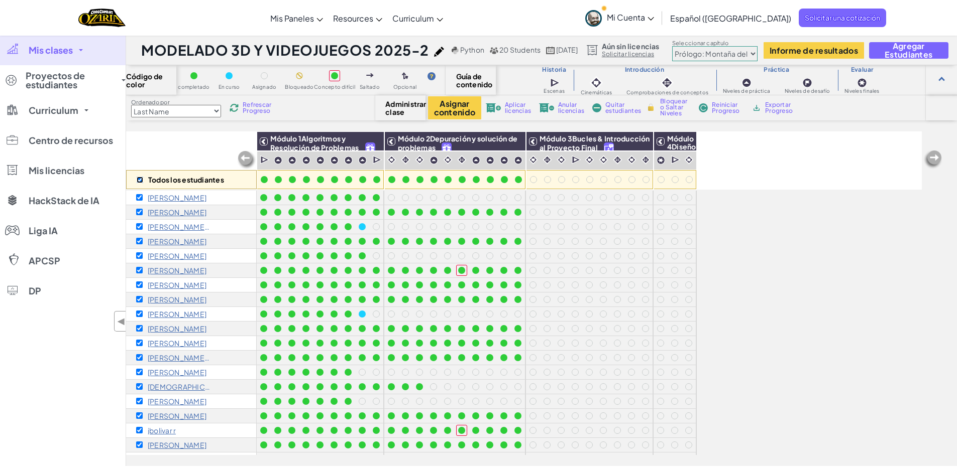
checkbox input "true"
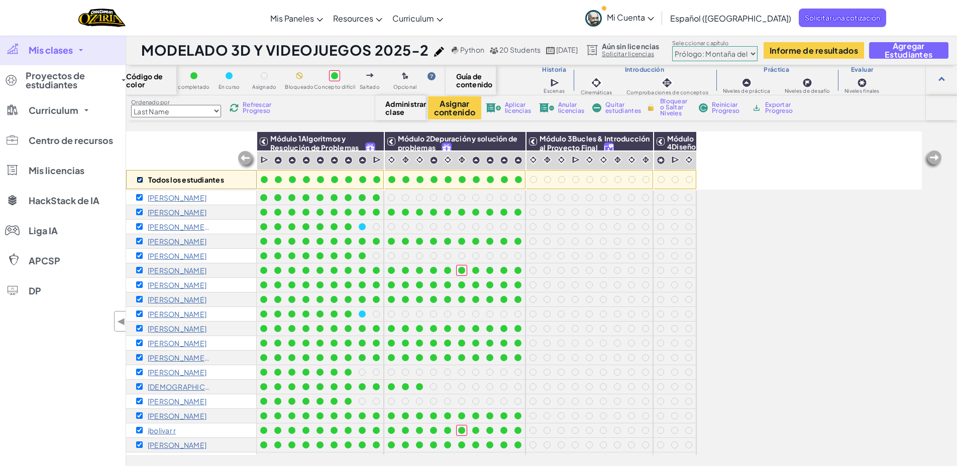
checkbox input "true"
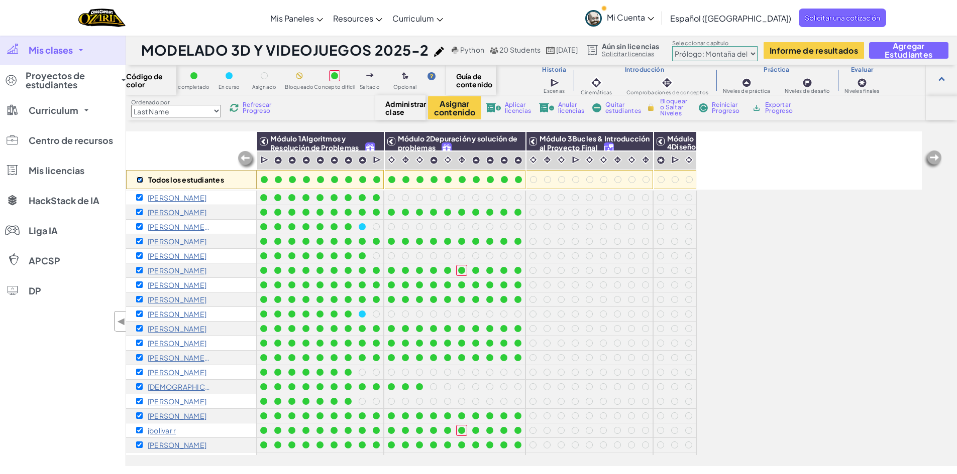
checkbox input "true"
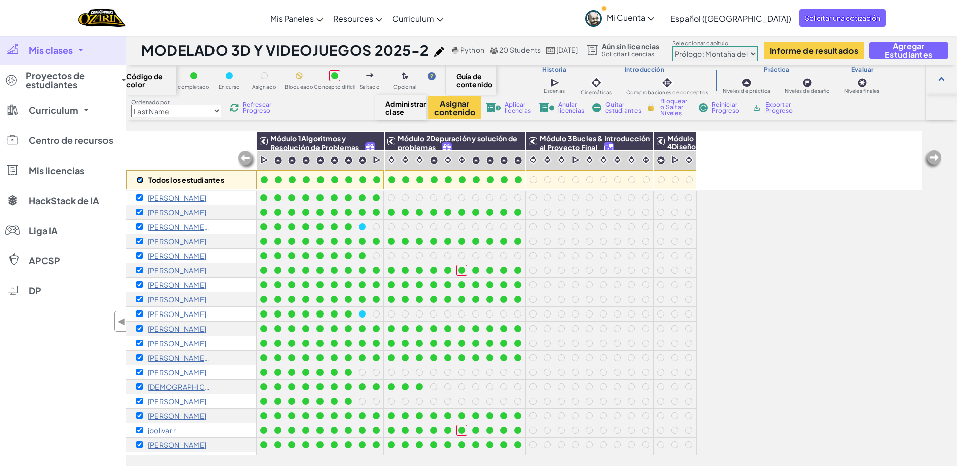
checkbox input "true"
click at [103, 145] on span "Centro de recursos" at bounding box center [71, 140] width 84 height 9
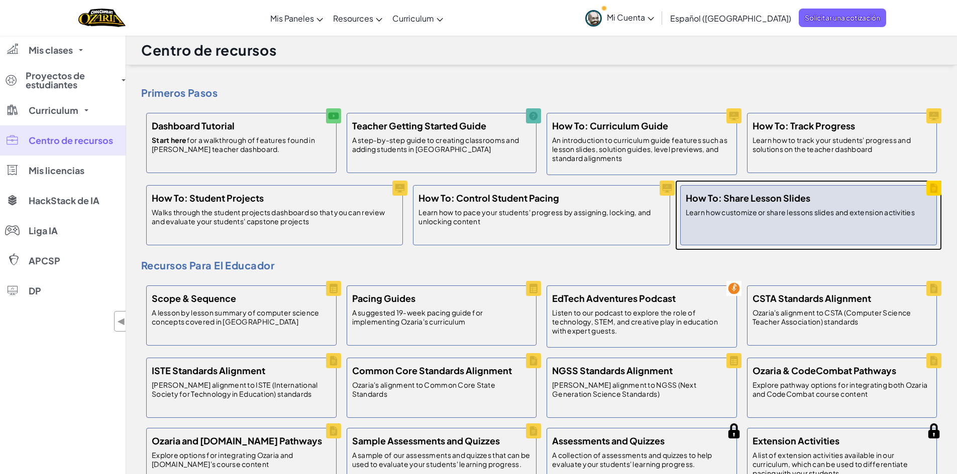
click at [808, 214] on p "Learn how customize or share lessons slides and extension activities" at bounding box center [799, 212] width 229 height 9
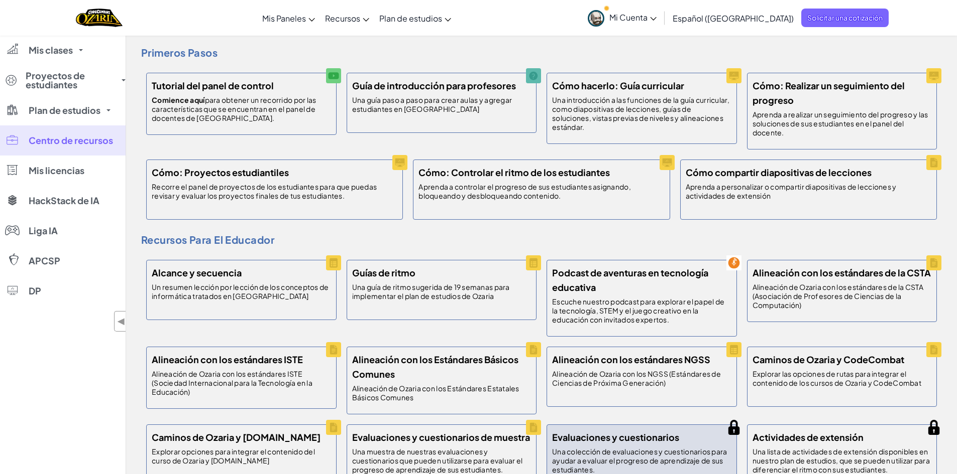
scroll to position [100, 0]
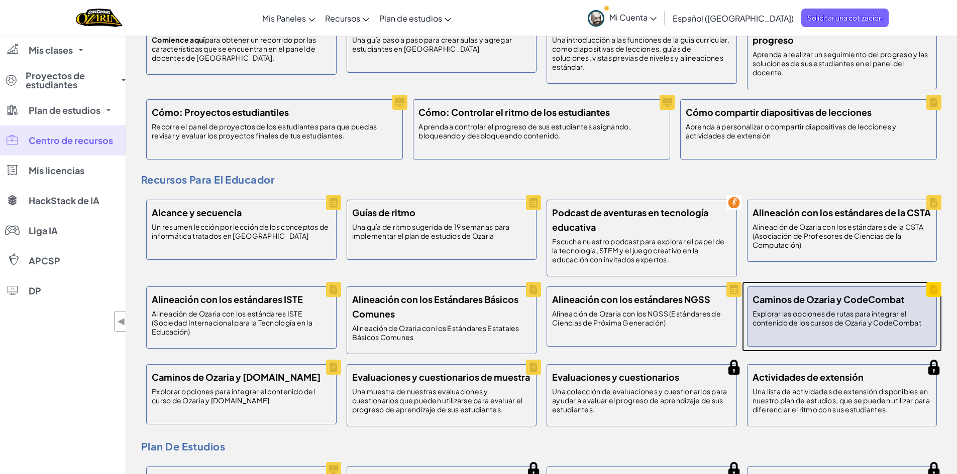
click at [856, 314] on font "Explorar las opciones de rutas para integrar el contenido de los cursos de Ozar…" at bounding box center [836, 318] width 169 height 18
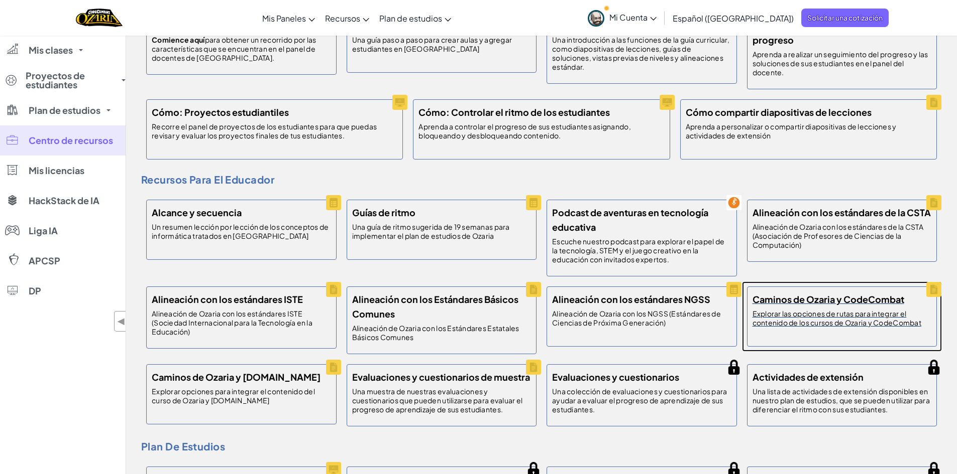
scroll to position [0, 0]
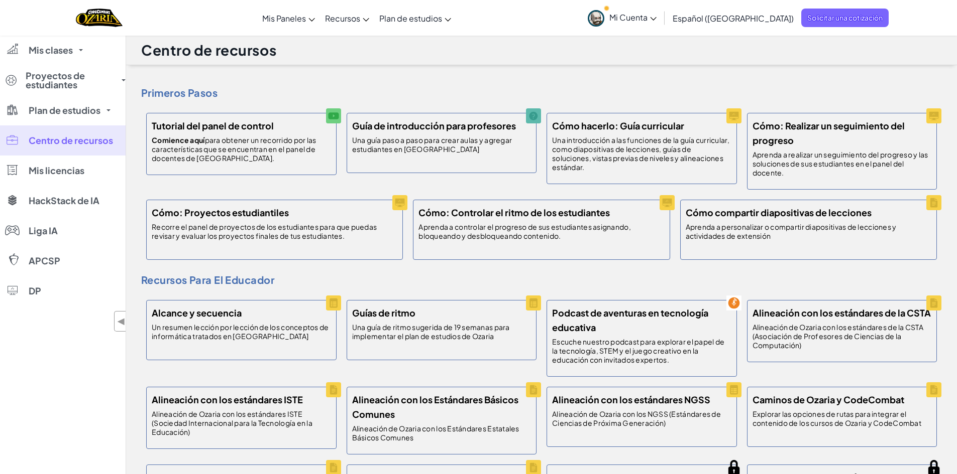
click at [647, 12] on font "Mi Cuenta" at bounding box center [628, 17] width 38 height 11
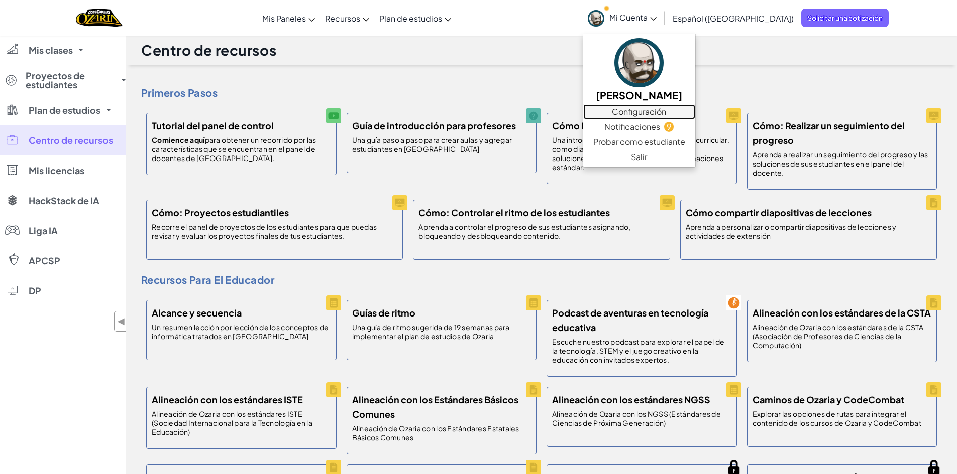
click at [666, 113] on font "Configuración" at bounding box center [639, 111] width 54 height 11
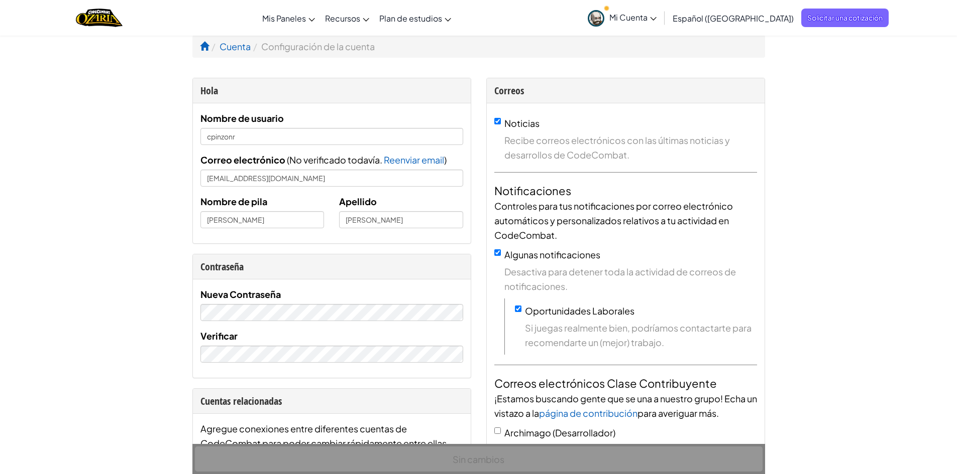
click at [647, 20] on font "Mi Cuenta" at bounding box center [628, 17] width 38 height 11
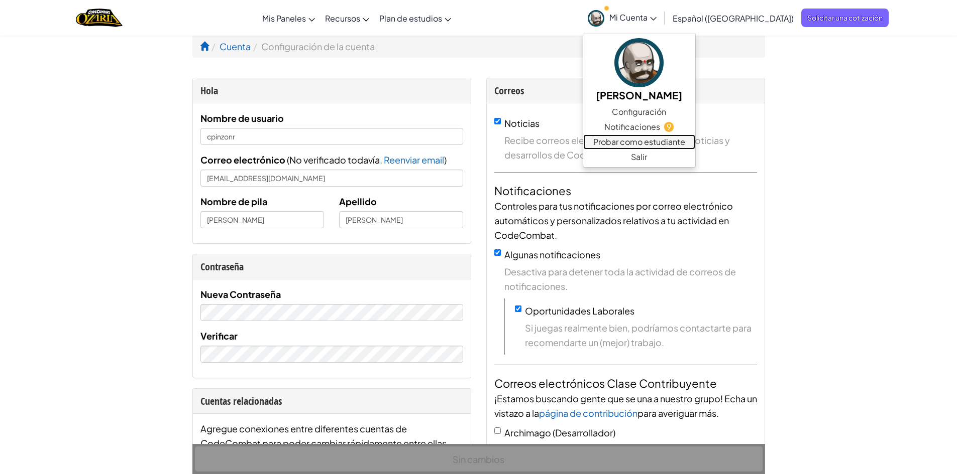
click at [674, 142] on font "Probar como estudiante" at bounding box center [639, 142] width 92 height 11
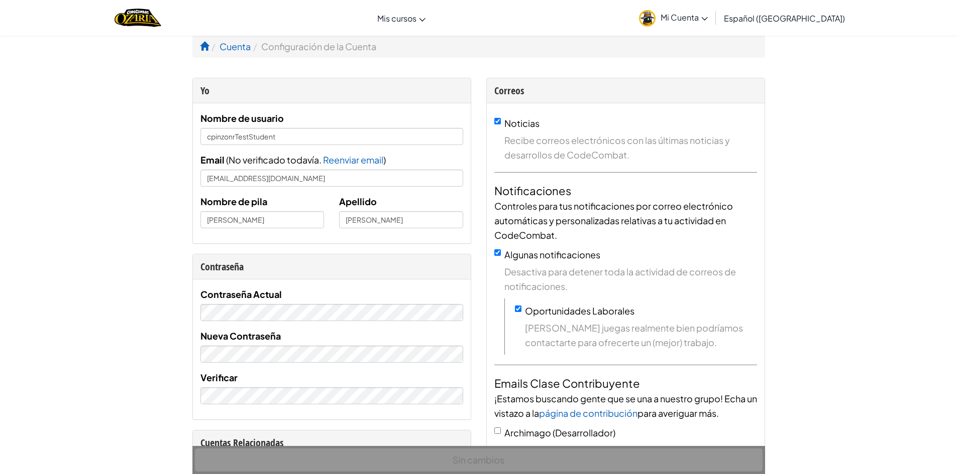
click at [707, 19] on span "Mi Cuenta" at bounding box center [683, 17] width 47 height 11
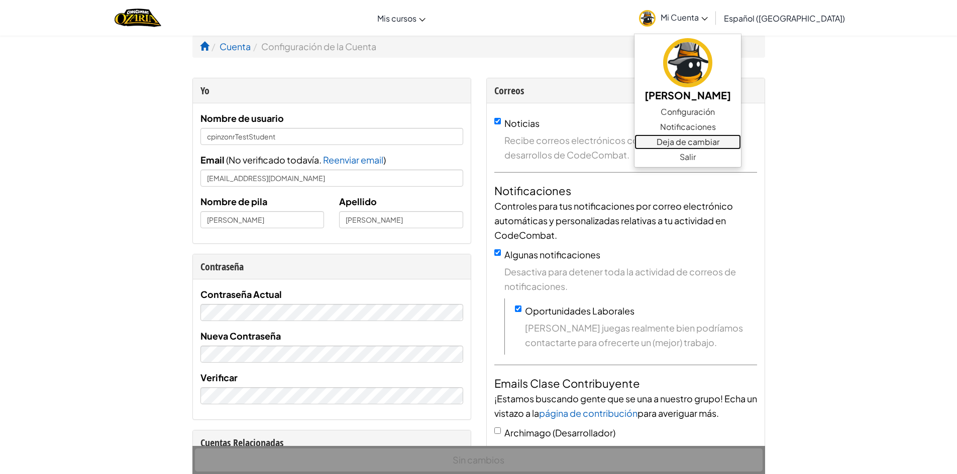
click at [739, 143] on link "Deja de cambiar" at bounding box center [687, 142] width 106 height 15
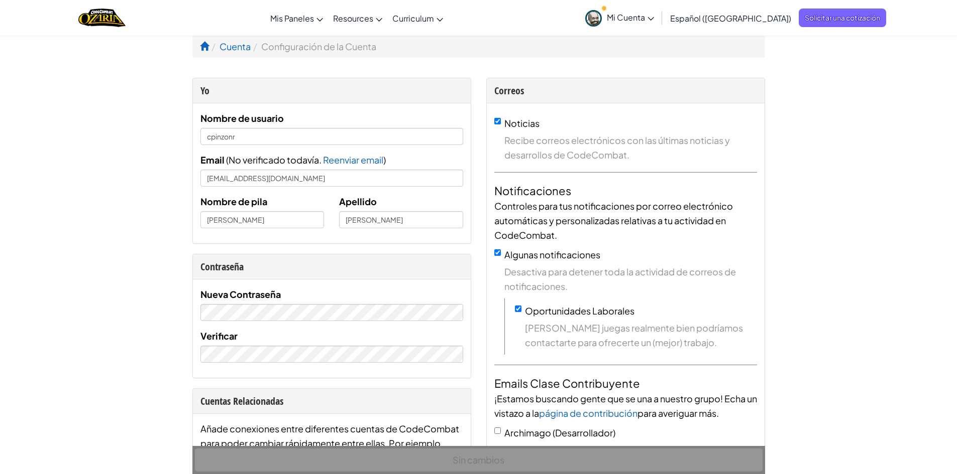
click at [654, 16] on span "Mi Cuenta" at bounding box center [630, 17] width 47 height 11
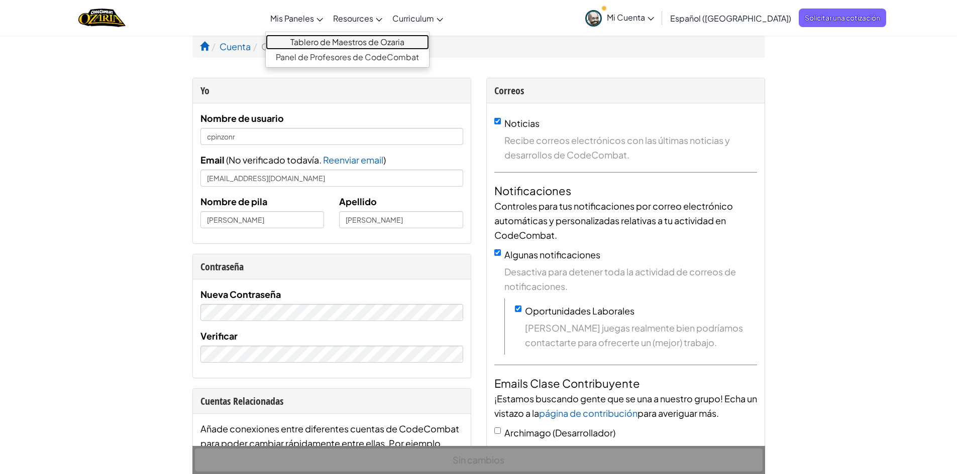
click at [343, 43] on link "Tablero de Maestros de Ozaria" at bounding box center [347, 42] width 163 height 15
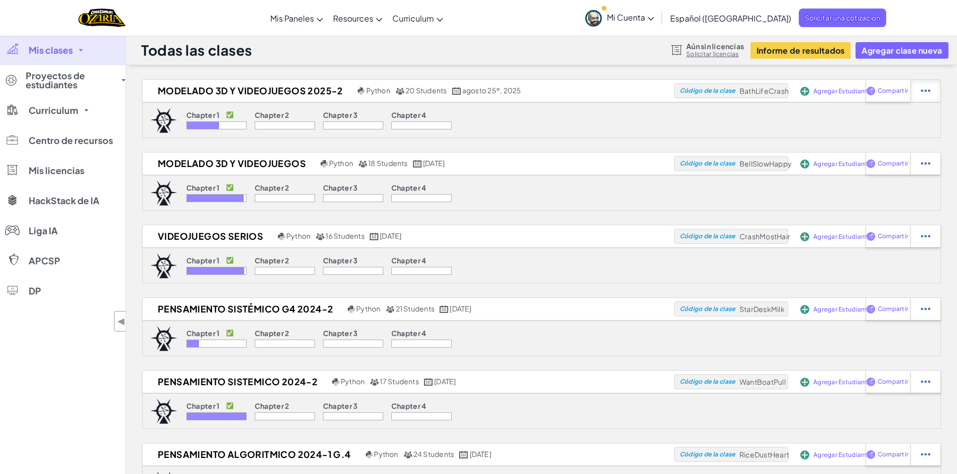
click at [931, 89] on div at bounding box center [925, 91] width 30 height 22
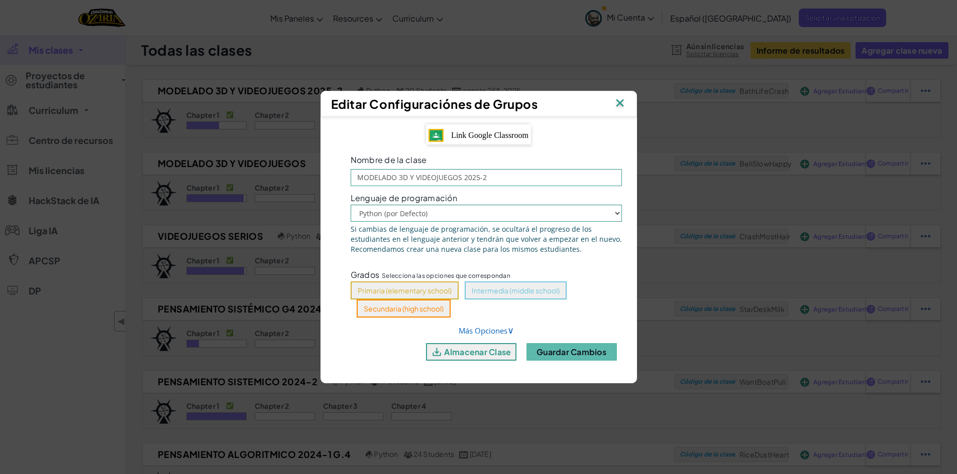
drag, startPoint x: 529, startPoint y: 287, endPoint x: 472, endPoint y: 315, distance: 63.8
click at [473, 315] on div "Grados Selecciona las opciones que correspondan Primaria (elementary school) In…" at bounding box center [486, 292] width 286 height 51
click at [491, 332] on link "Más Opciones ∨" at bounding box center [485, 331] width 55 height 10
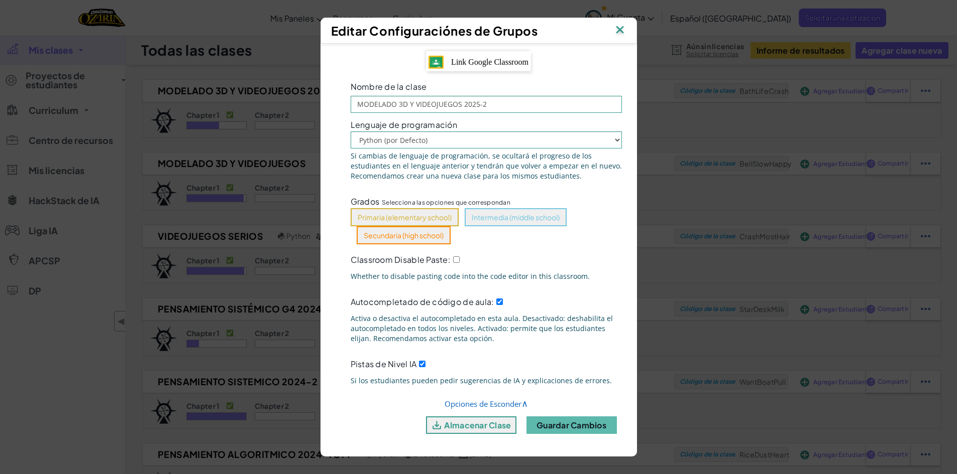
click at [619, 33] on img at bounding box center [619, 30] width 13 height 15
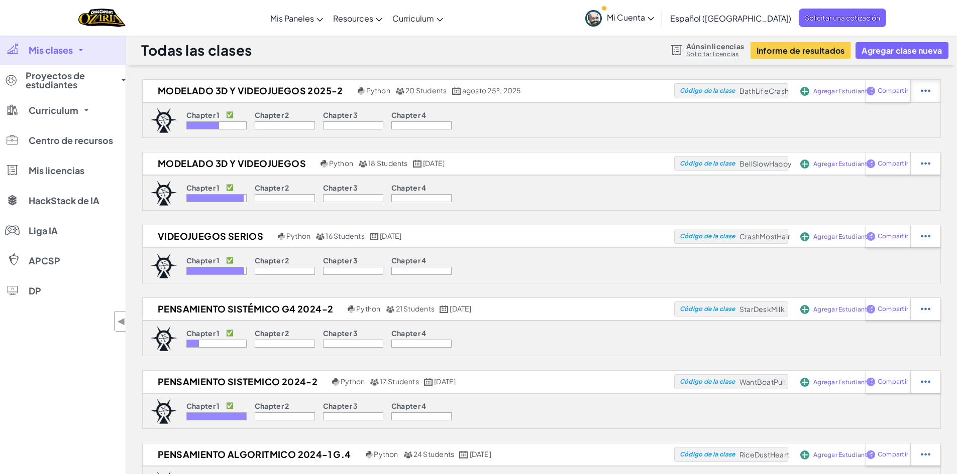
click at [927, 92] on img at bounding box center [925, 90] width 10 height 9
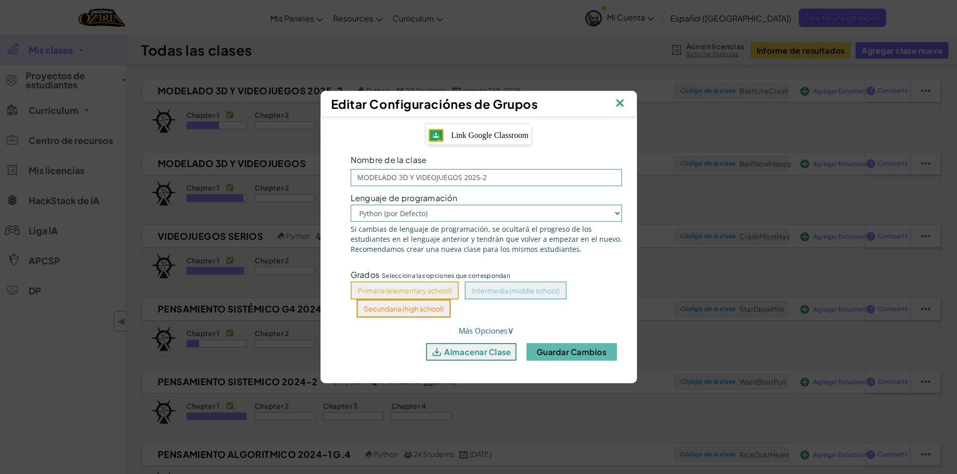
click at [617, 108] on img at bounding box center [619, 103] width 13 height 15
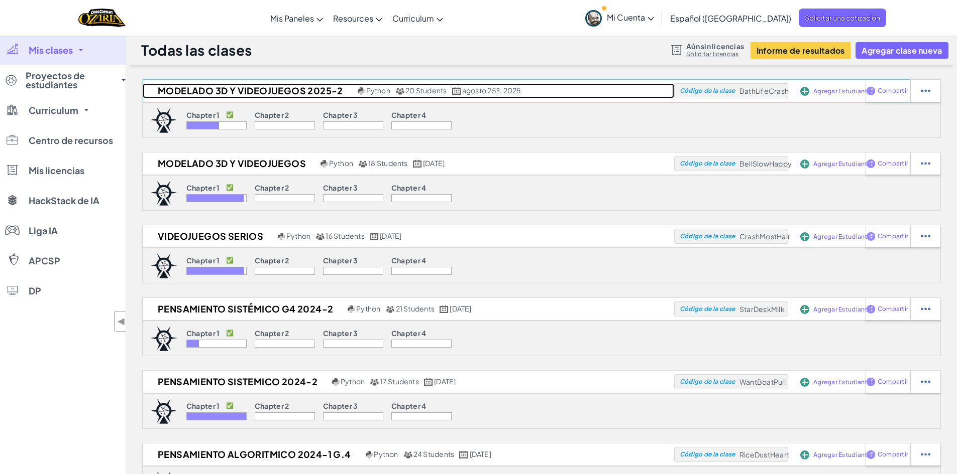
click at [219, 86] on h2 "MODELADO 3D Y VIDEOJUEGOS 2025-2" at bounding box center [249, 90] width 212 height 15
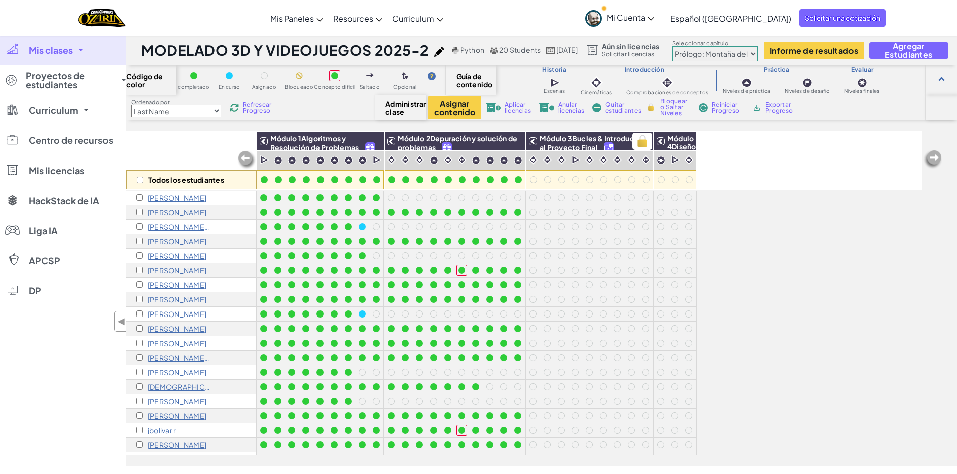
click at [581, 140] on span "Módulo 3Bucles & Introducción al Proyecto Final" at bounding box center [594, 143] width 110 height 18
click at [255, 104] on span "Refrescar Progreso" at bounding box center [258, 108] width 31 height 12
click at [253, 110] on span "Refrescar Progreso" at bounding box center [258, 108] width 31 height 12
click at [254, 108] on span "Refrescar Progreso" at bounding box center [258, 108] width 31 height 12
drag, startPoint x: 138, startPoint y: 179, endPoint x: 145, endPoint y: 168, distance: 13.1
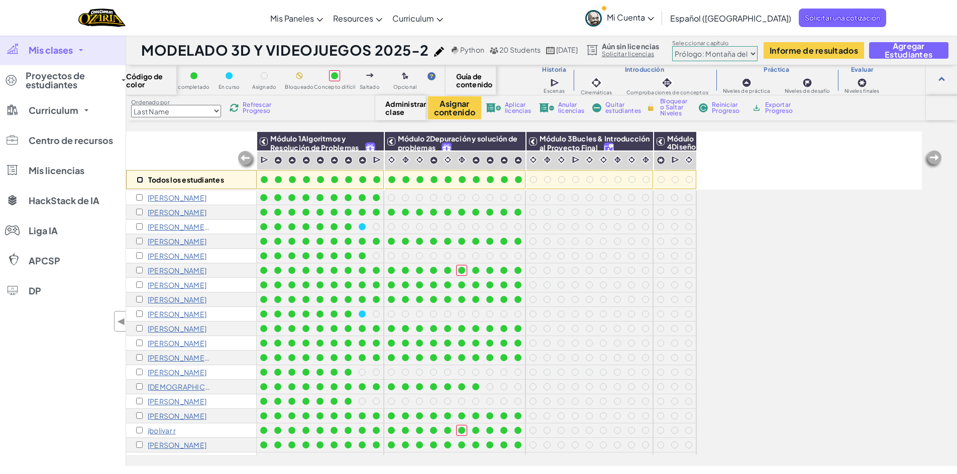
click at [139, 179] on input "checkbox" at bounding box center [140, 180] width 7 height 7
checkbox input "true"
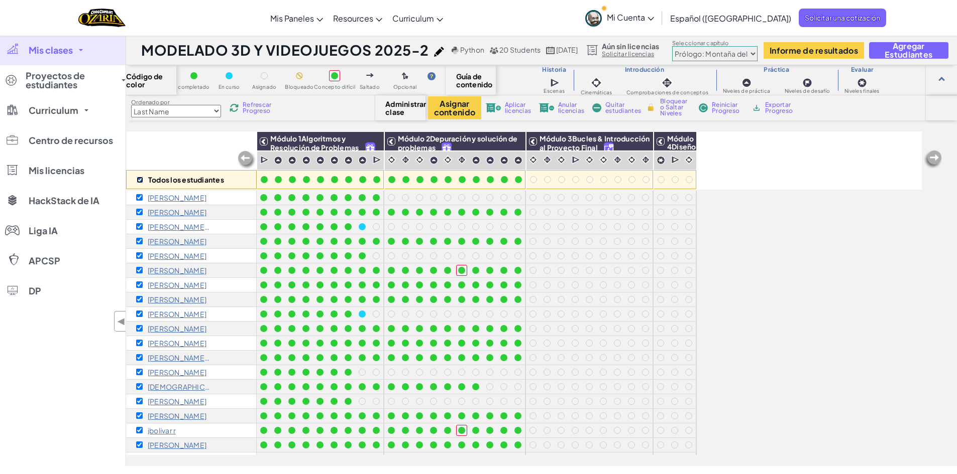
checkbox input "true"
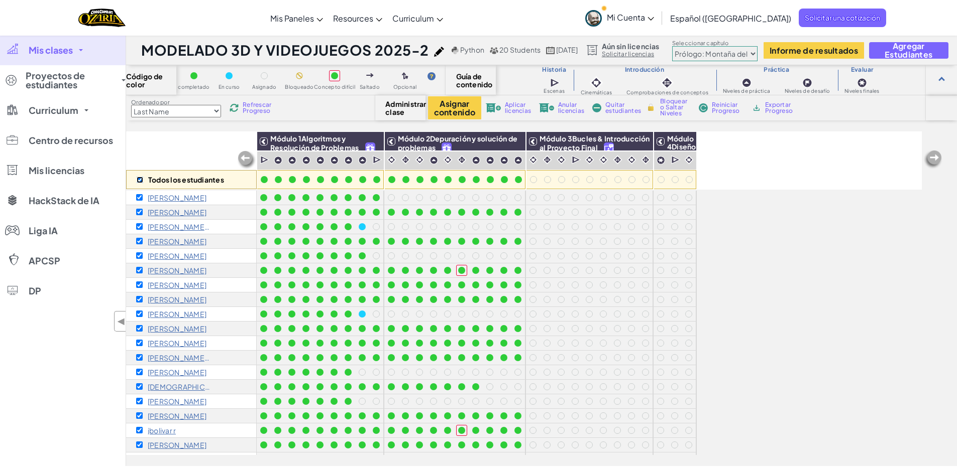
checkbox input "true"
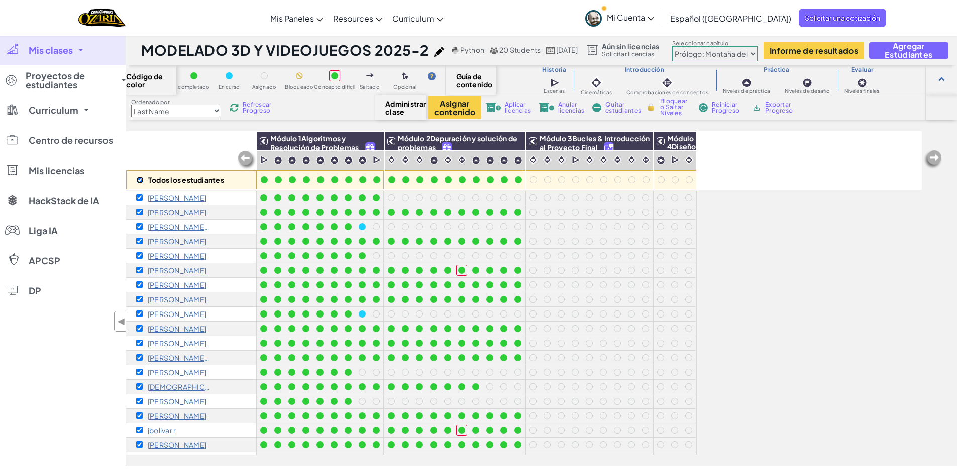
checkbox input "true"
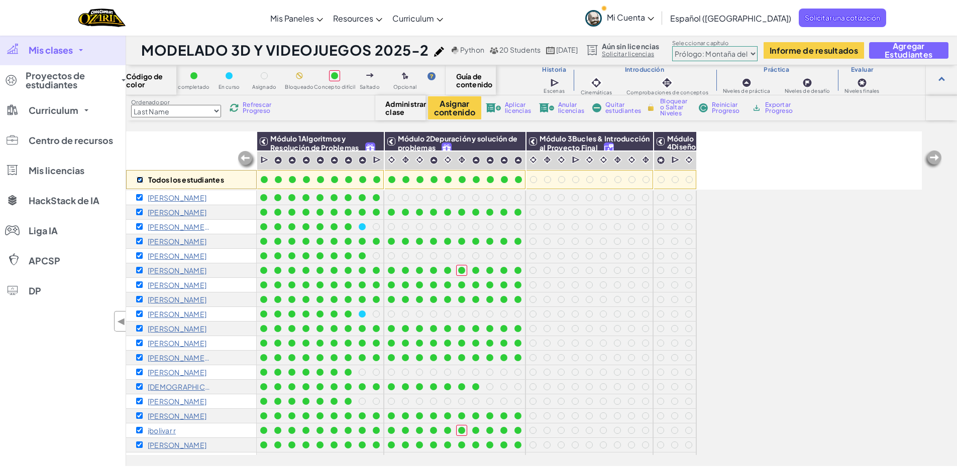
checkbox input "true"
click at [261, 110] on span "Refrescar Progreso" at bounding box center [258, 108] width 31 height 12
click at [465, 108] on button "Asignar contenido" at bounding box center [454, 107] width 53 height 23
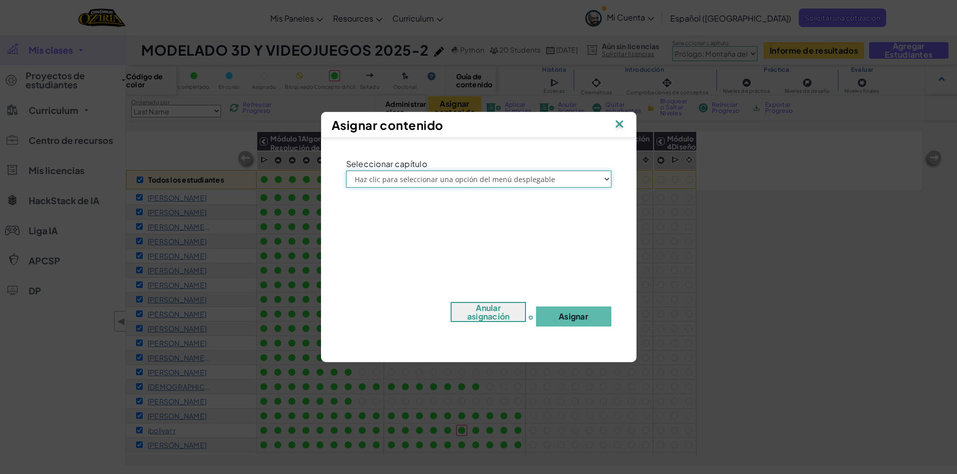
click at [486, 181] on select "Haz clic para seleccionar una opción del menú desplegable Prólogo: Montaña del …" at bounding box center [478, 179] width 265 height 17
select select "Chapter 1: Sky Mountain"
click at [346, 171] on select "Haz clic para seleccionar una opción del menú desplegable Prólogo: Montaña del …" at bounding box center [478, 179] width 265 height 17
click at [580, 319] on button "Asignar" at bounding box center [573, 317] width 75 height 20
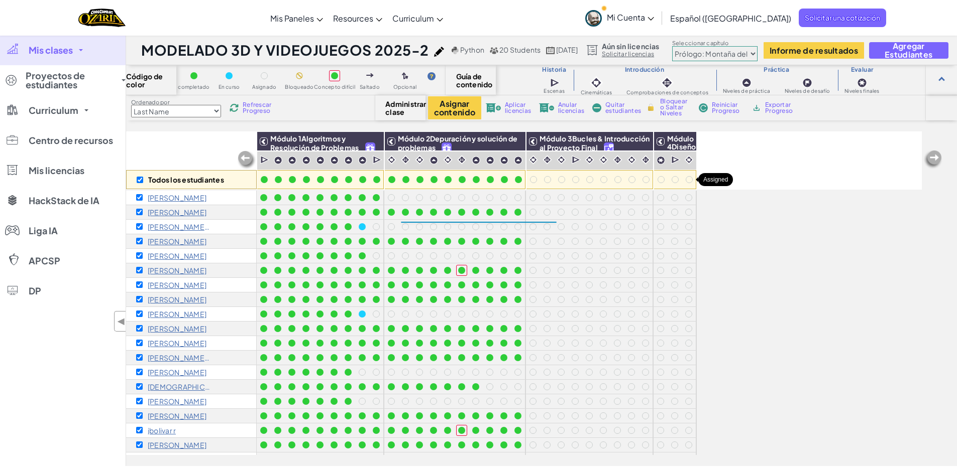
click at [691, 180] on div at bounding box center [688, 179] width 7 height 7
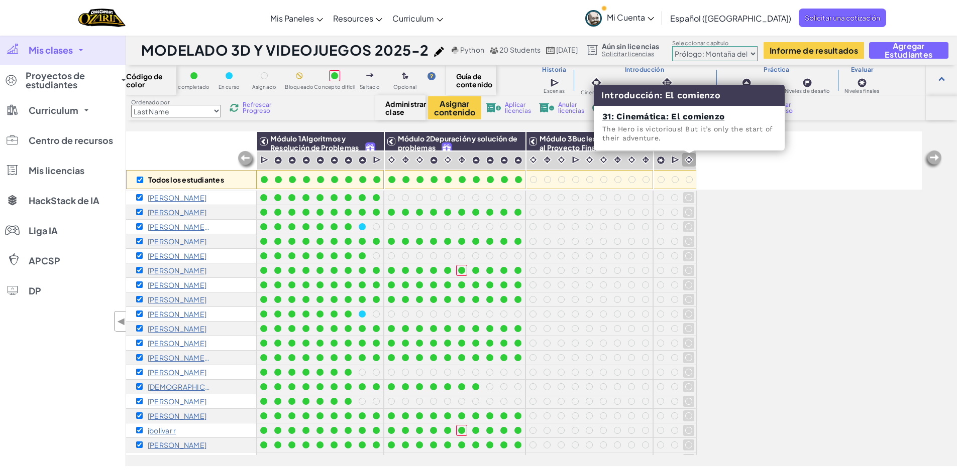
click at [685, 161] on img at bounding box center [689, 160] width 10 height 10
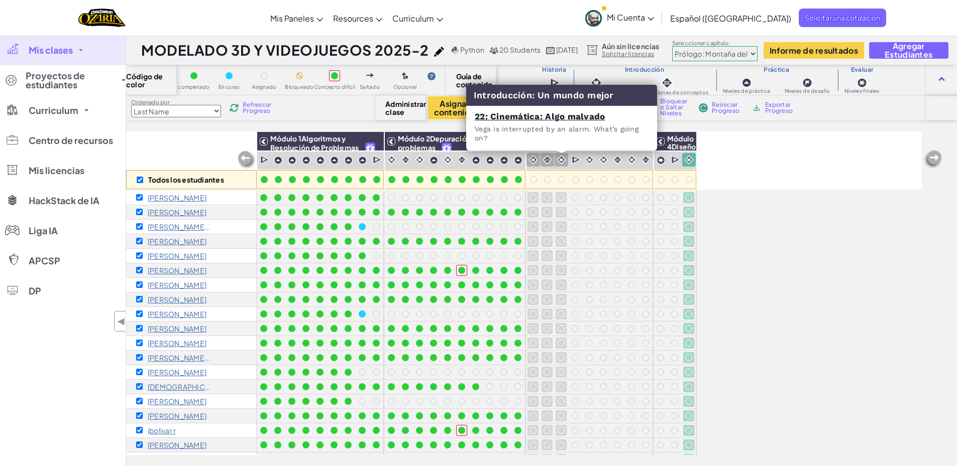
click at [563, 158] on img at bounding box center [561, 160] width 10 height 10
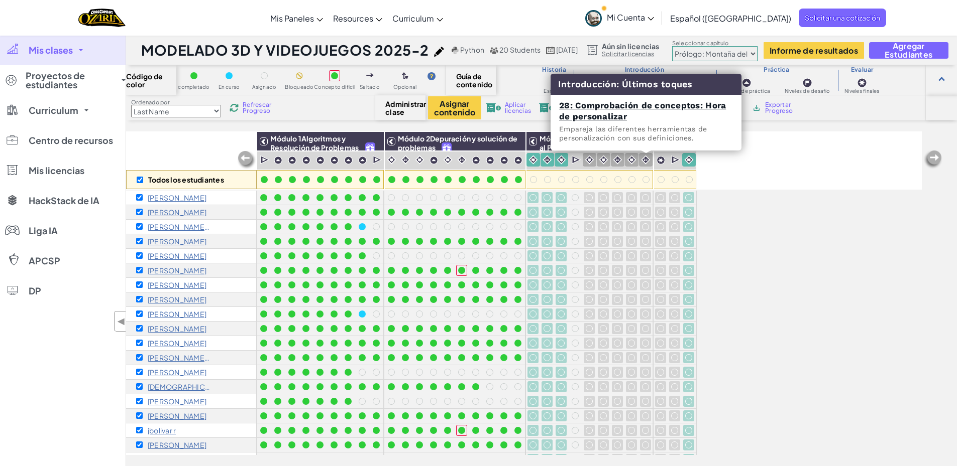
click at [646, 162] on img at bounding box center [646, 160] width 10 height 10
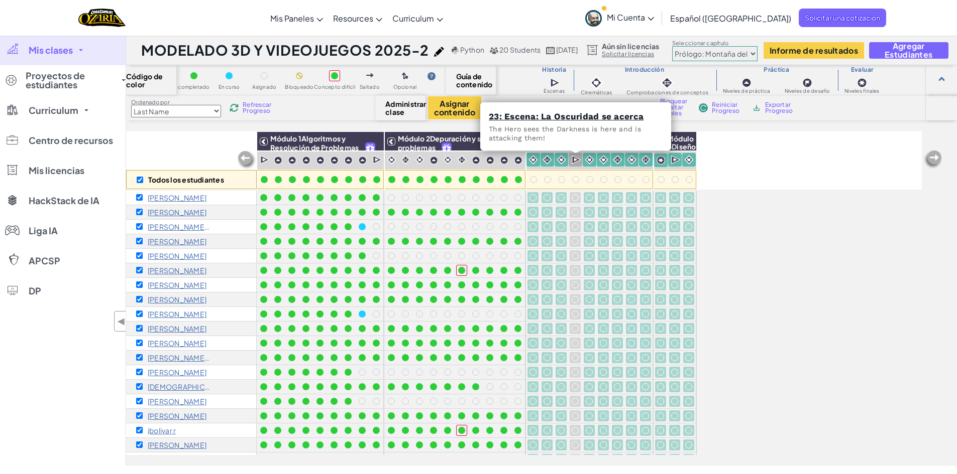
click at [577, 162] on img at bounding box center [576, 160] width 10 height 10
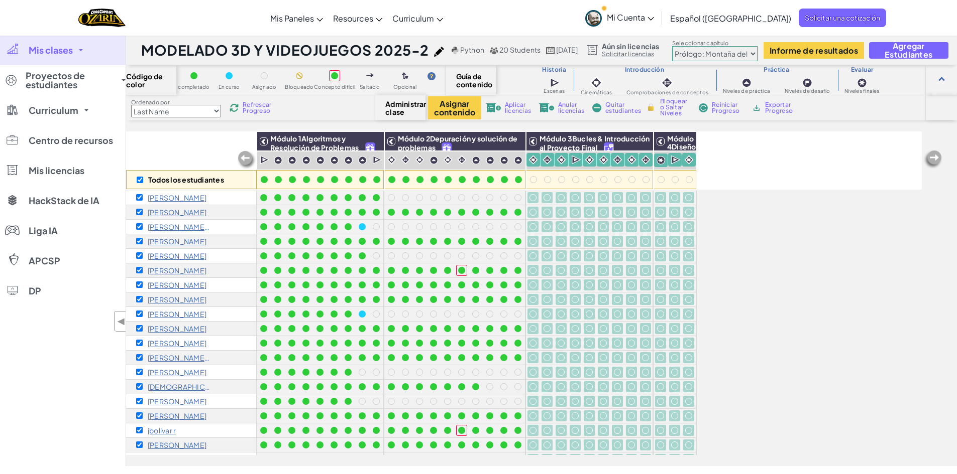
click at [676, 108] on span "Bloquear o Saltar Niveles" at bounding box center [675, 107] width 30 height 18
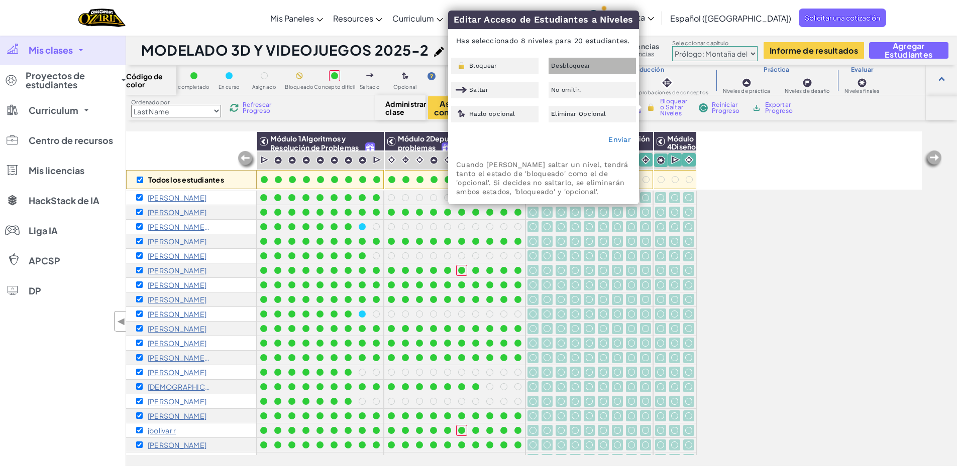
click at [590, 70] on div "Desbloquear" at bounding box center [591, 66] width 87 height 17
click at [624, 140] on link "Enviar" at bounding box center [619, 140] width 23 height 8
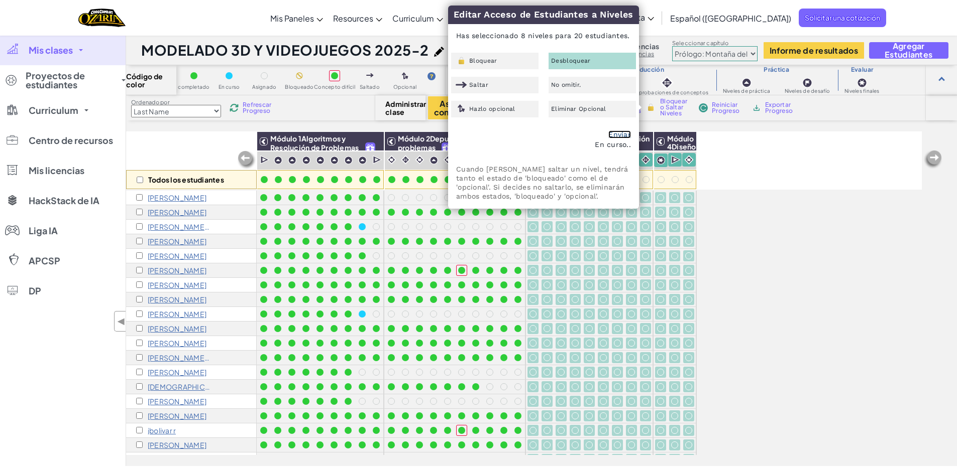
checkbox input "false"
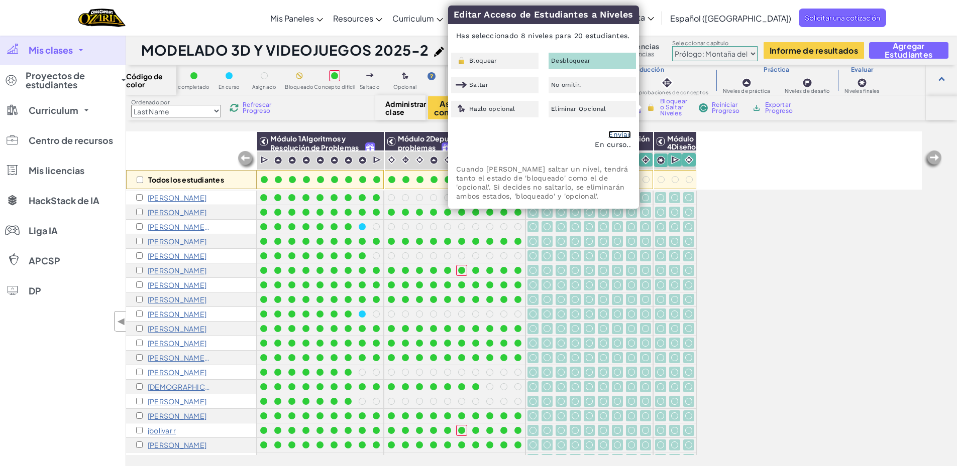
checkbox input "false"
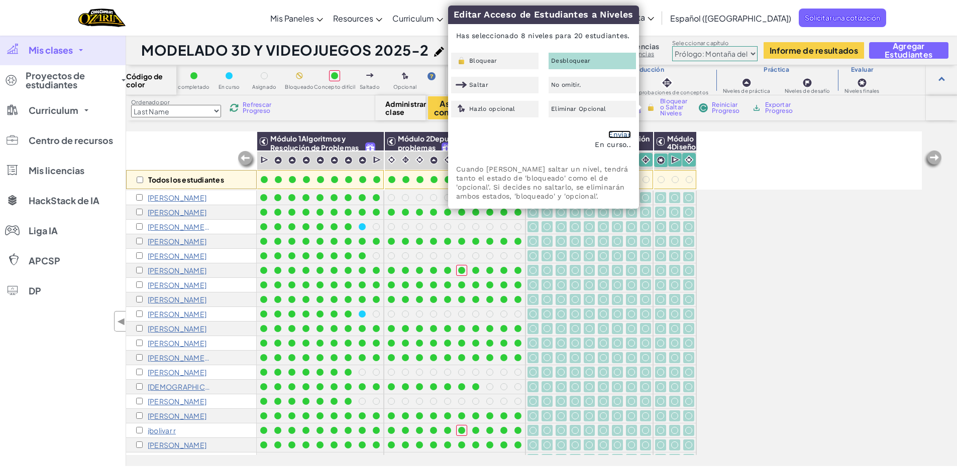
checkbox input "false"
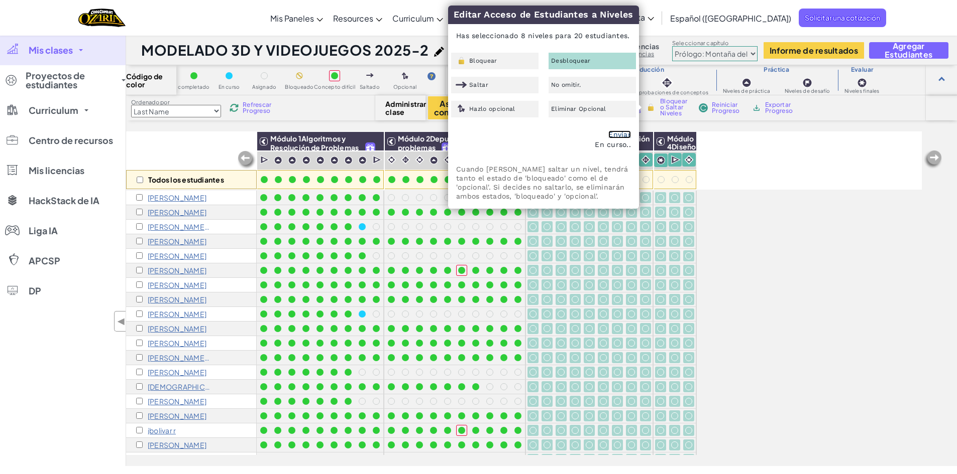
checkbox input "false"
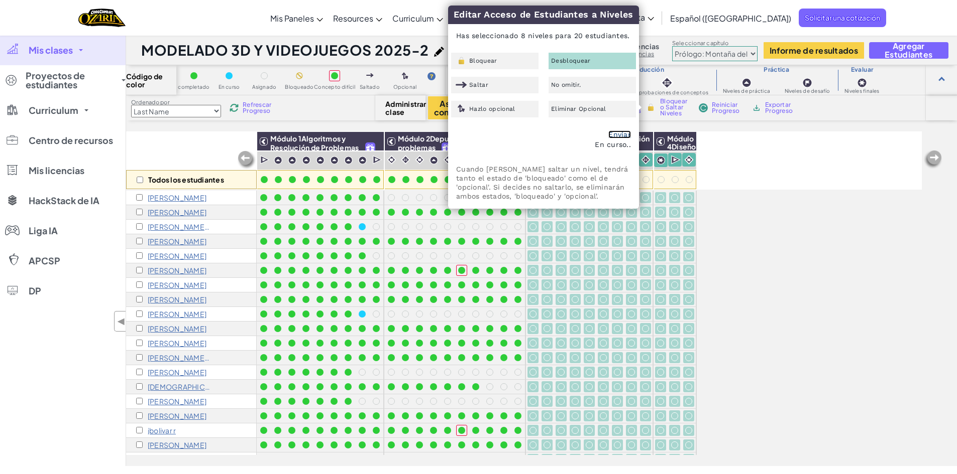
checkbox input "false"
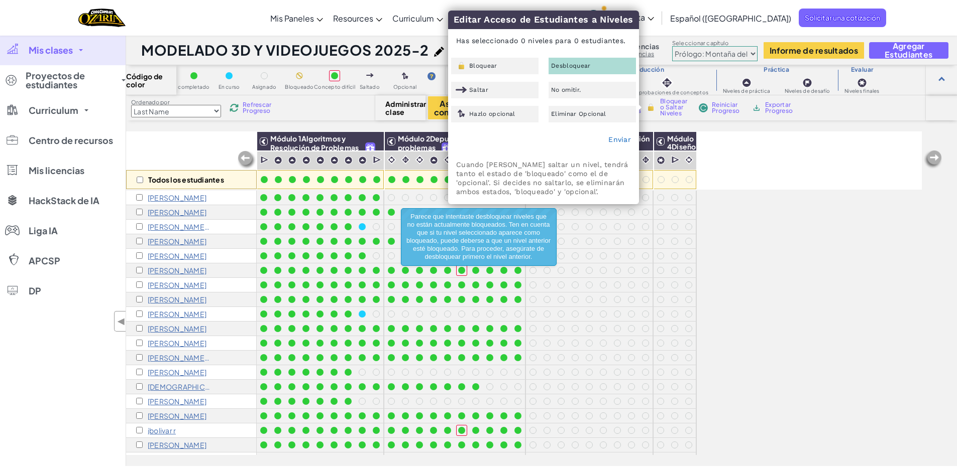
click at [725, 204] on div "Todos los estudiantes Módulo 1Algoritmos y Resolución de Problemas Módulo 2Depu…" at bounding box center [523, 243] width 795 height 424
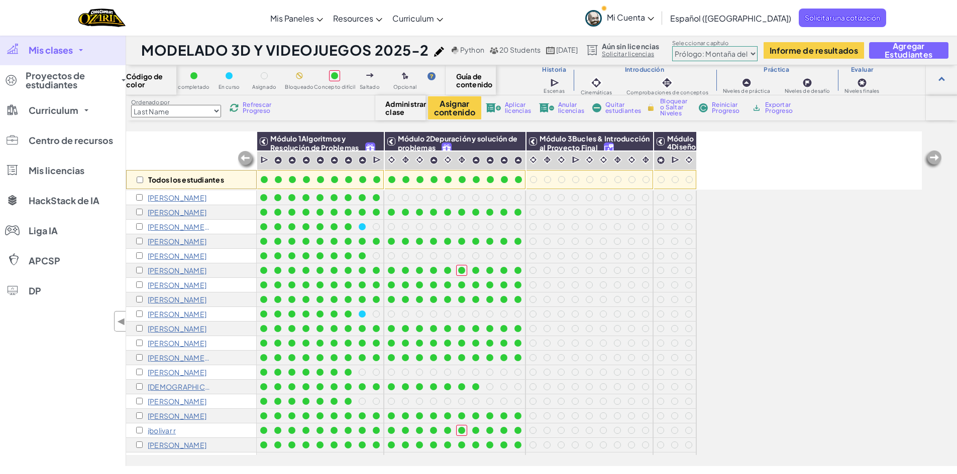
click at [659, 19] on link "Mi Cuenta" at bounding box center [619, 18] width 79 height 32
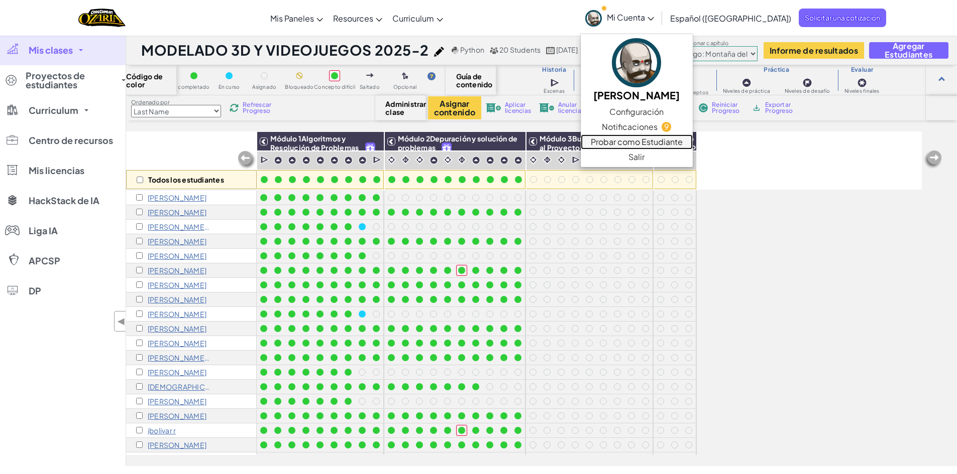
click at [685, 139] on link "Probar como Estudiante" at bounding box center [636, 142] width 112 height 15
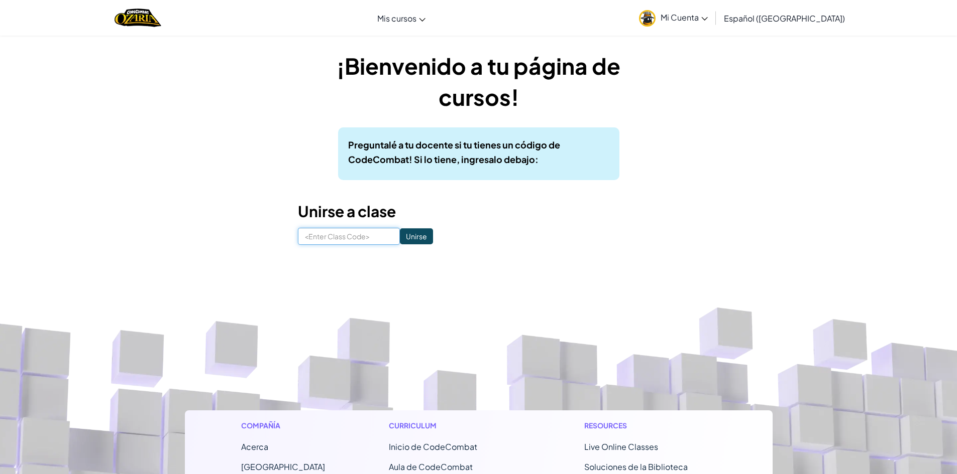
click at [379, 239] on input at bounding box center [349, 236] width 102 height 17
click at [707, 18] on span "Mi Cuenta" at bounding box center [683, 17] width 47 height 11
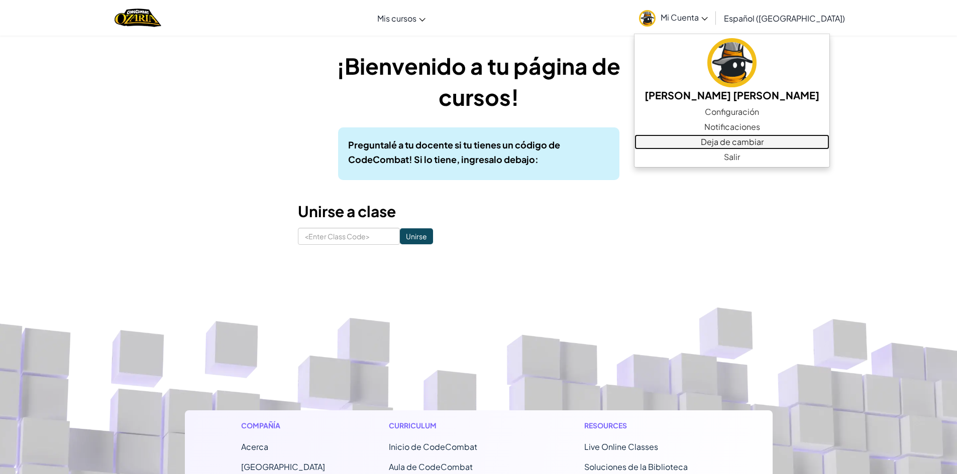
click at [729, 142] on link "Deja de cambiar" at bounding box center [731, 142] width 195 height 15
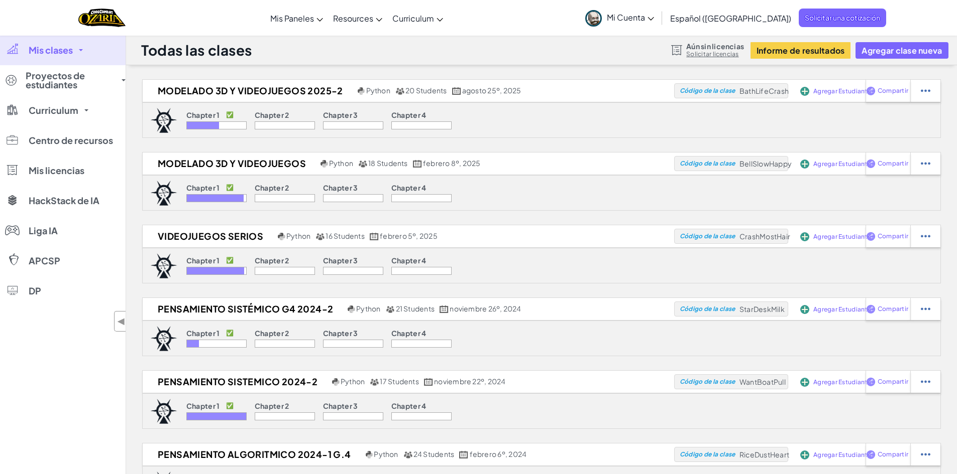
click at [654, 19] on icon at bounding box center [650, 19] width 7 height 4
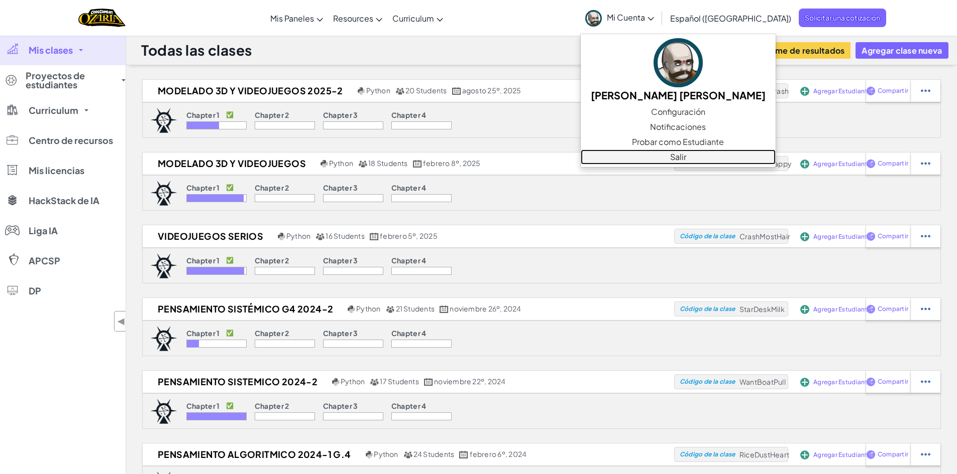
click at [680, 158] on link "Salir" at bounding box center [677, 157] width 195 height 15
